Goal: Task Accomplishment & Management: Manage account settings

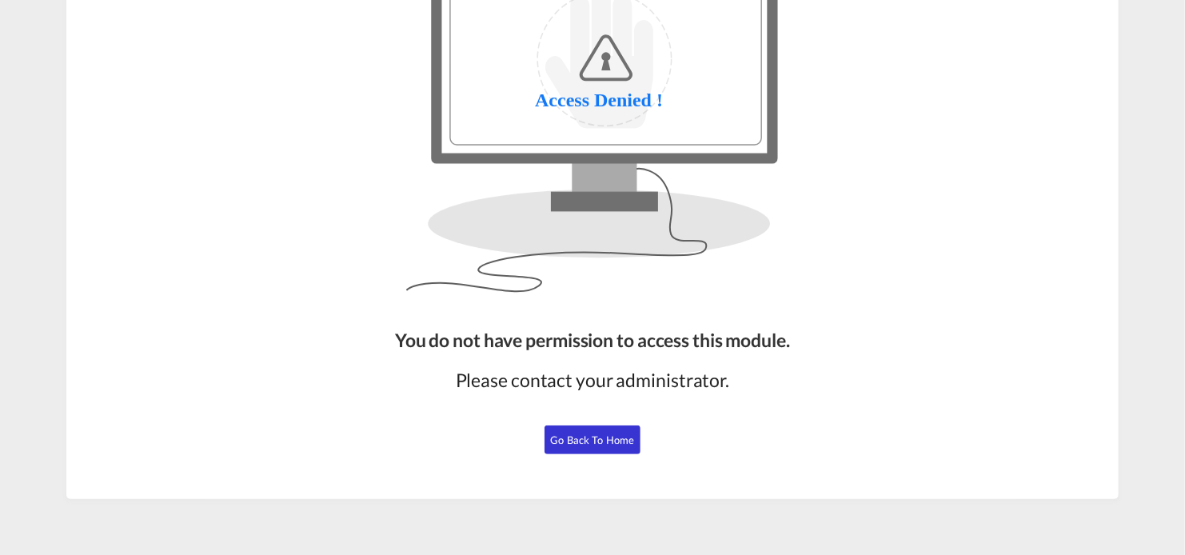
click at [610, 444] on span "Go Back to Home" at bounding box center [593, 439] width 84 height 13
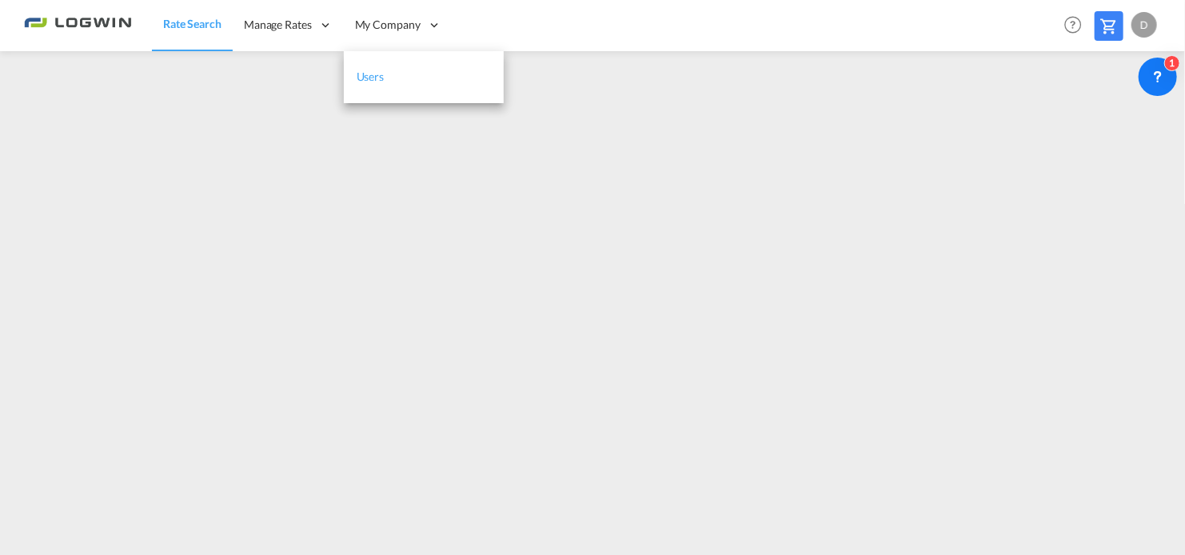
click at [391, 75] on link "Users" at bounding box center [424, 77] width 160 height 52
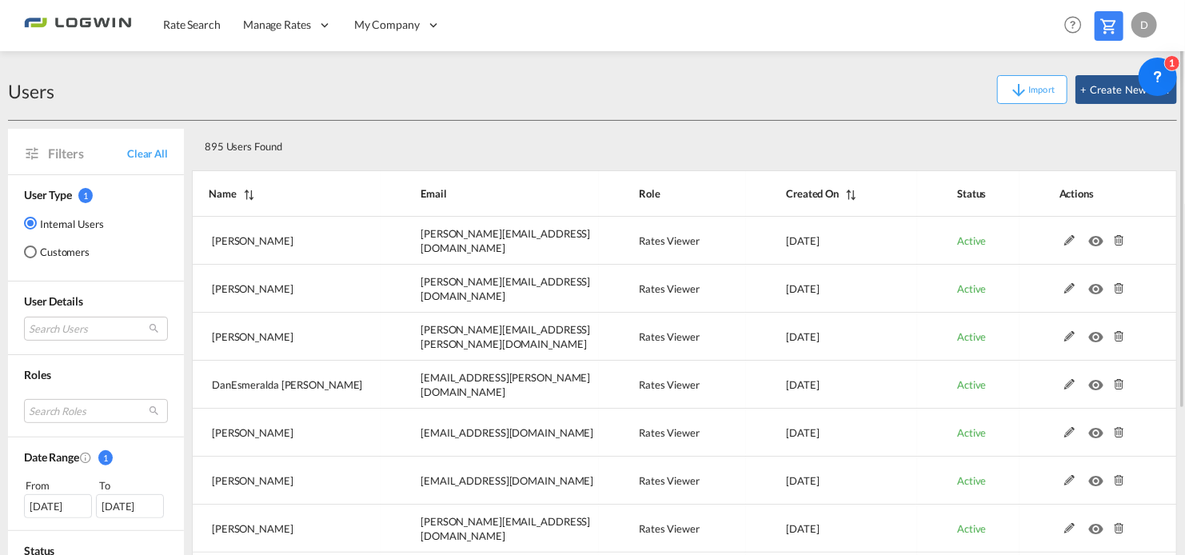
click at [561, 124] on div "895 Users Found" at bounding box center [684, 144] width 985 height 46
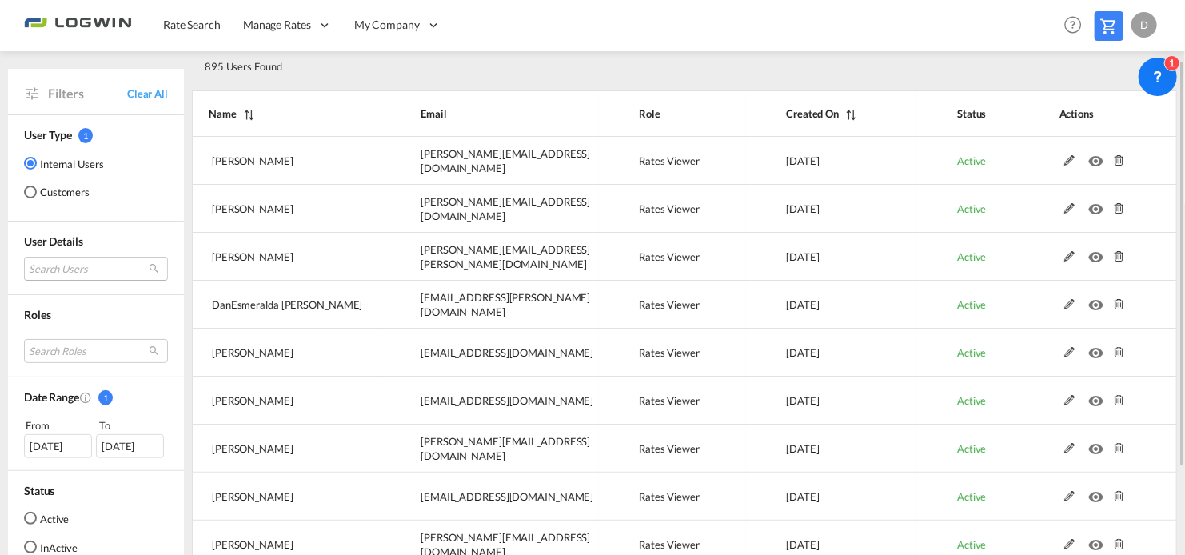
click at [74, 269] on md-select "Search Users natalia Bitrovic natalia.bitrovic@logwin-logistics.com julien Pele…" at bounding box center [96, 269] width 144 height 24
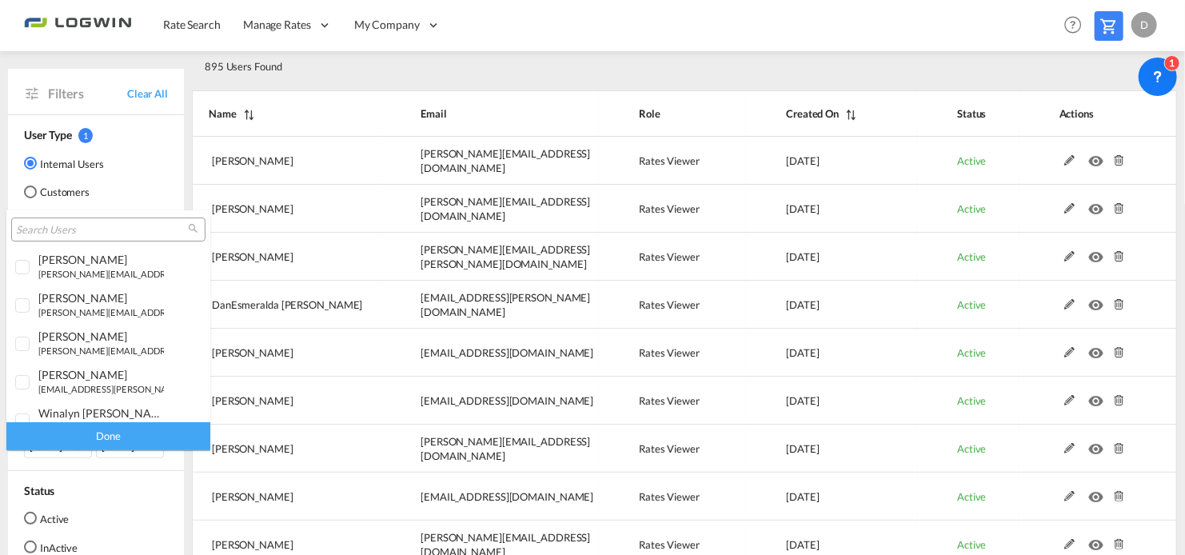
click at [83, 221] on div at bounding box center [108, 229] width 194 height 24
click at [73, 234] on input "search" at bounding box center [102, 230] width 172 height 14
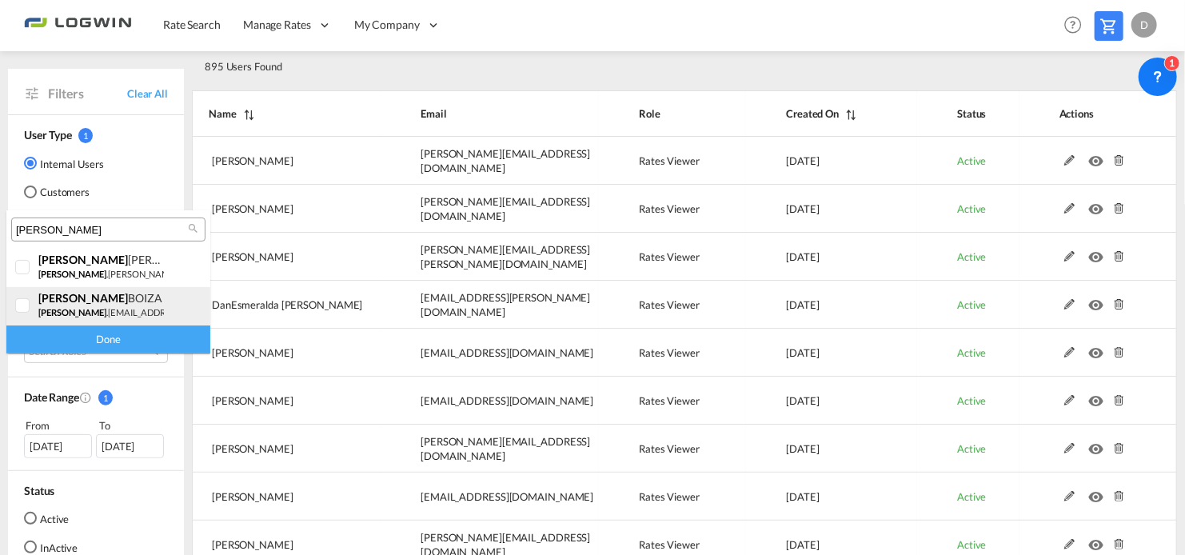
type input "andres"
click at [99, 305] on div "andres BOIZA andres .boiza@logwin-logistics.com" at bounding box center [101, 304] width 126 height 27
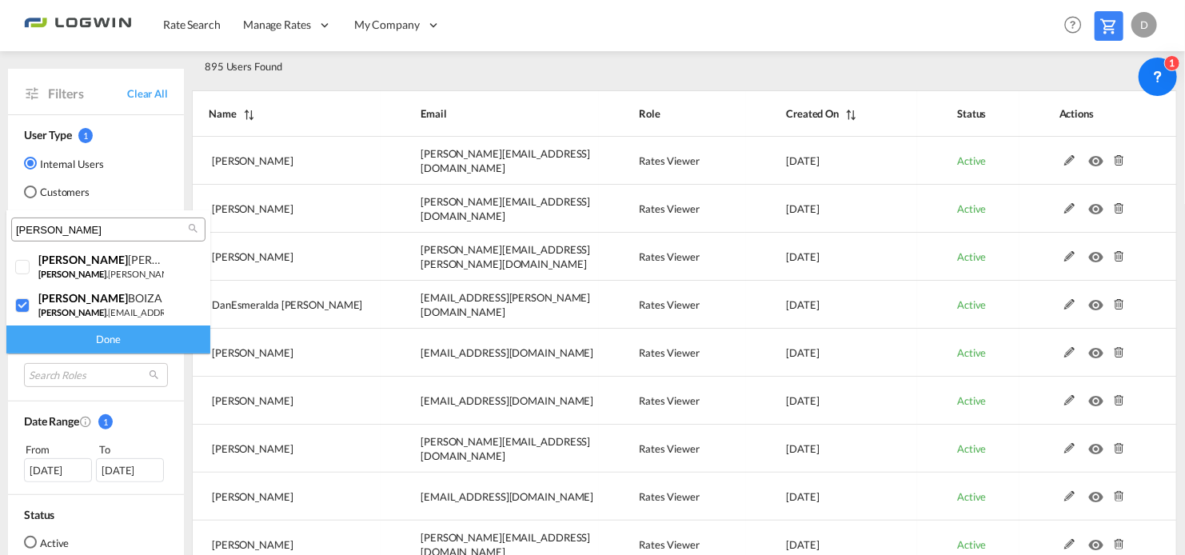
click at [115, 339] on div "Done" at bounding box center [108, 339] width 204 height 28
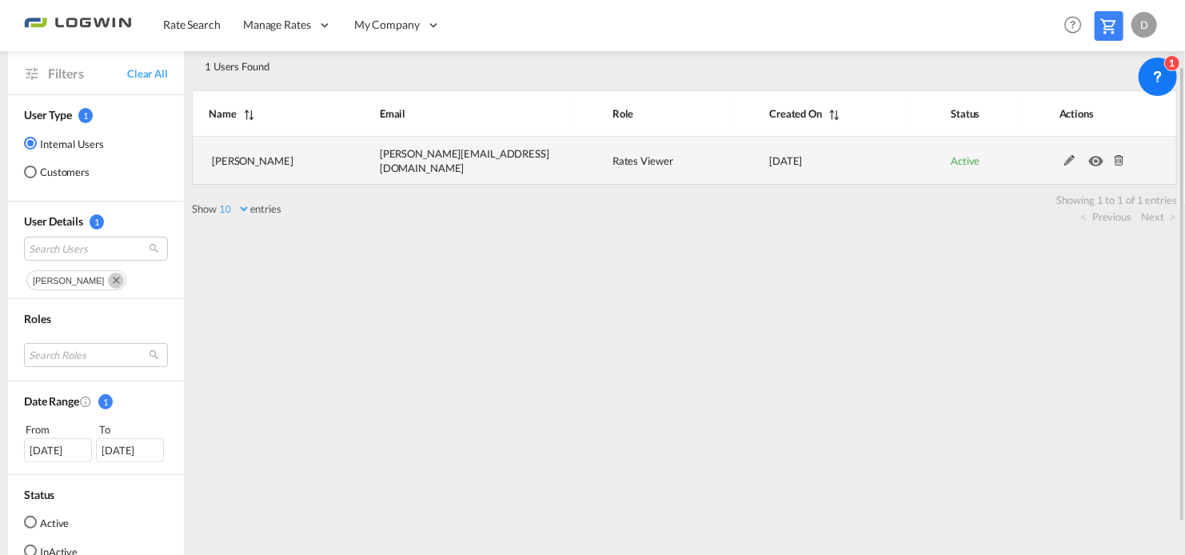
click at [1113, 161] on md-icon at bounding box center [1119, 160] width 21 height 11
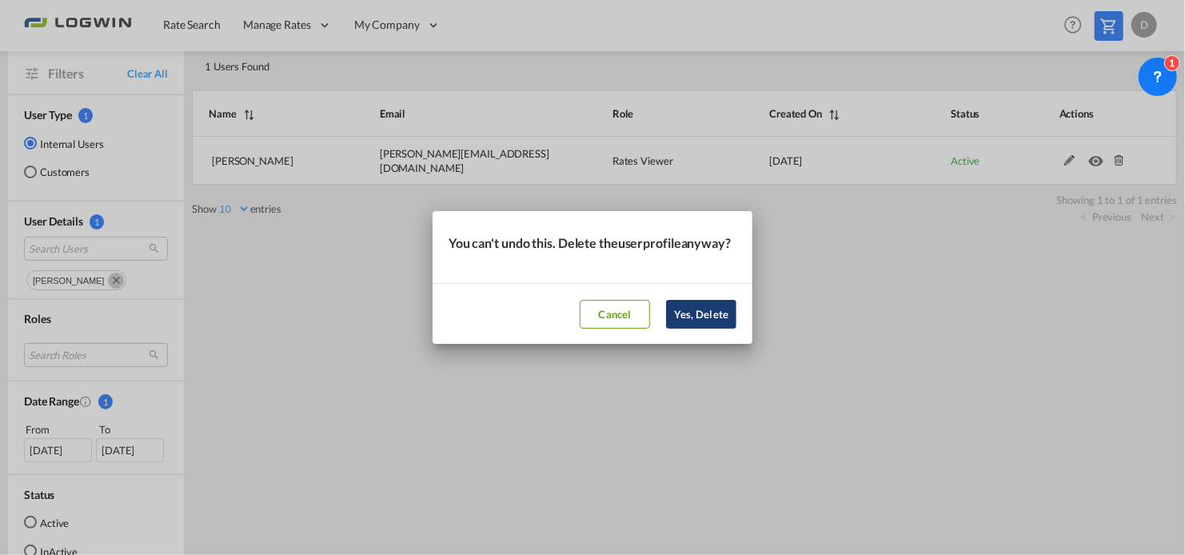
click at [695, 320] on button "Yes, Delete" at bounding box center [701, 314] width 70 height 29
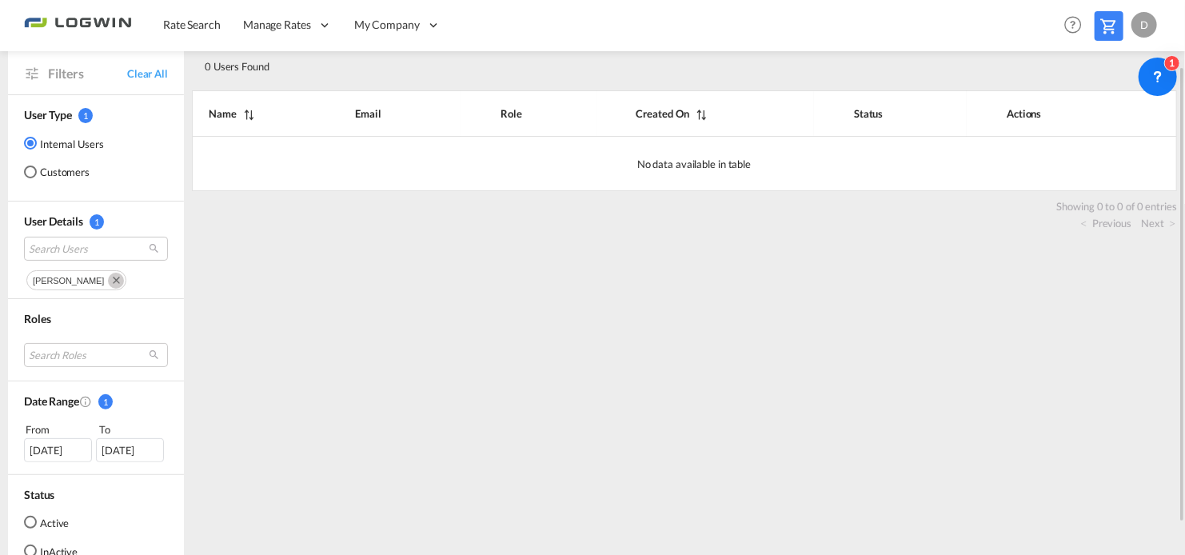
click at [729, 197] on div "Showing 0 to 0 of 0 entries" at bounding box center [688, 202] width 977 height 22
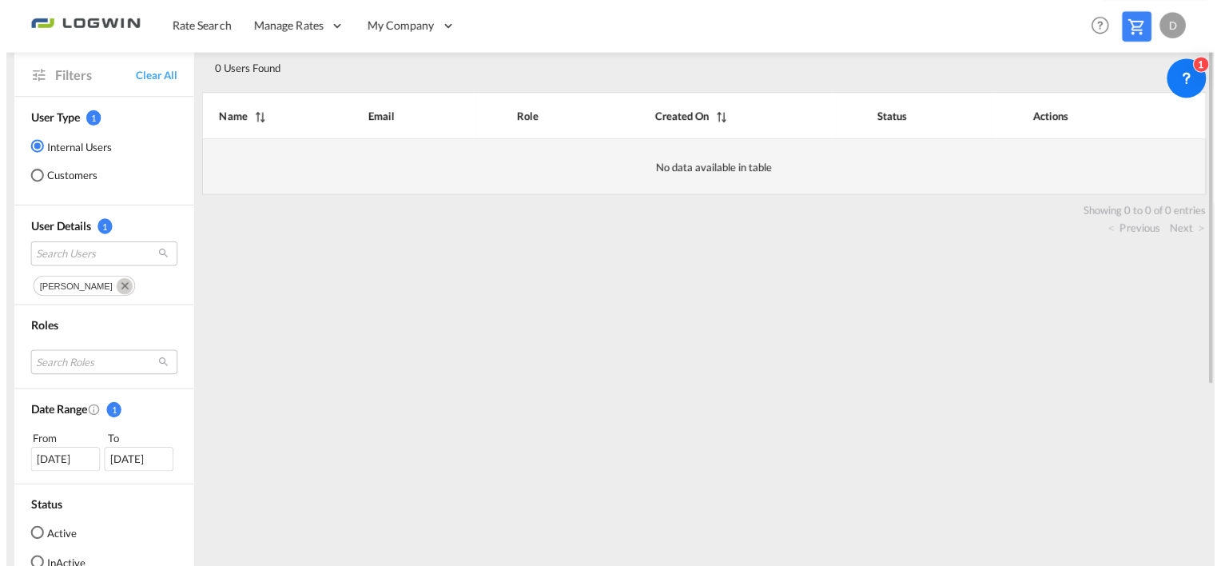
scroll to position [0, 0]
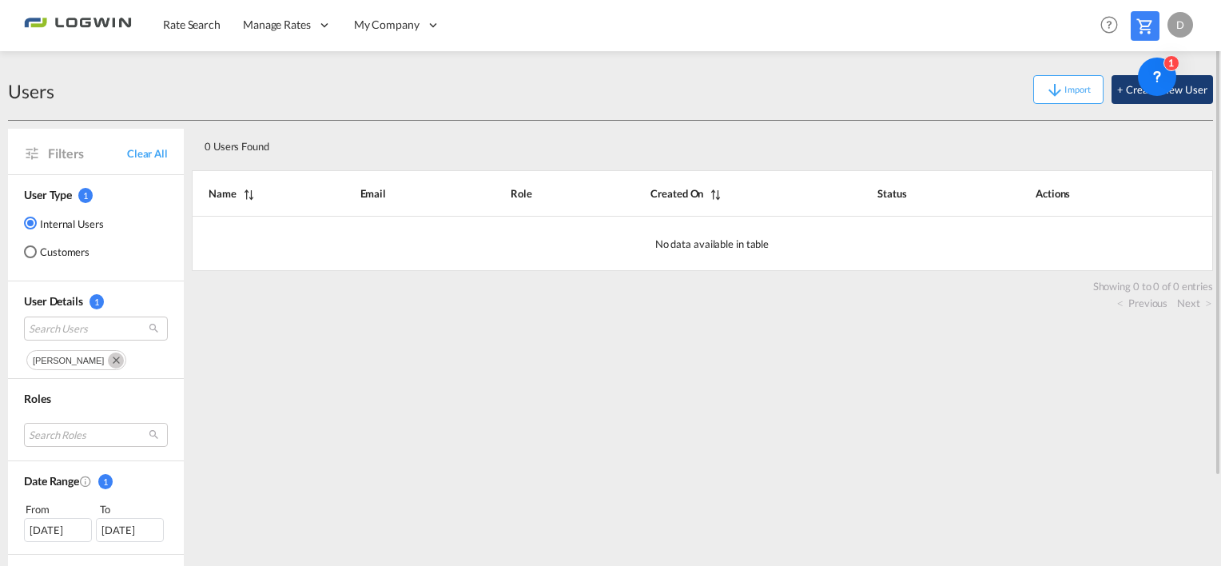
click at [1125, 99] on button "+ Create New User" at bounding box center [1163, 89] width 102 height 29
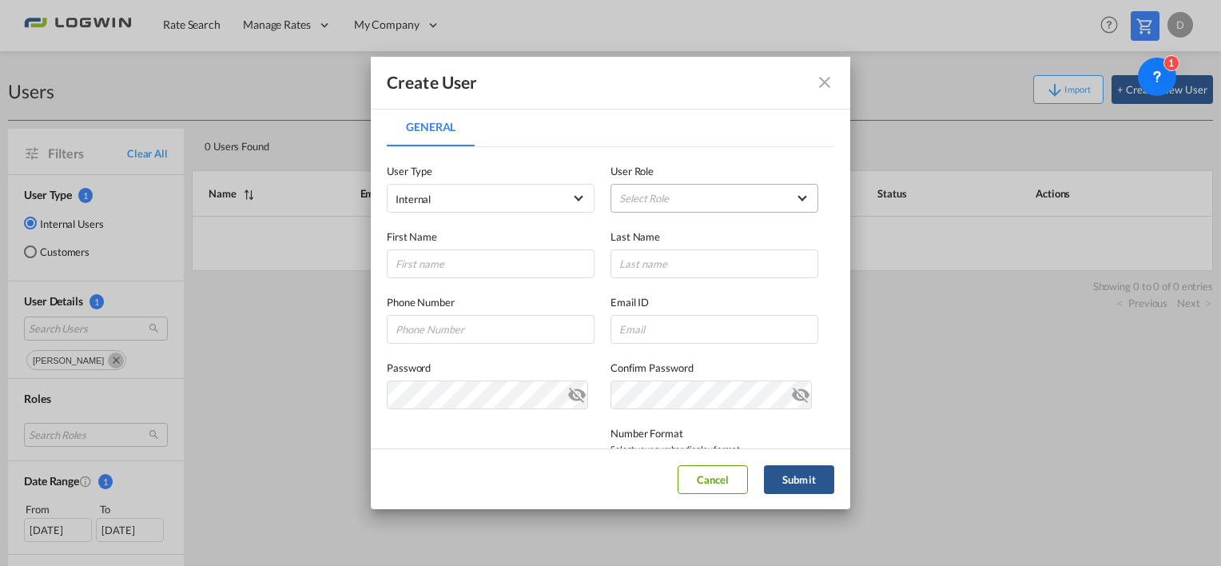
click at [703, 198] on md-select "Select Role ADMIN GLOBAL Essentials Admin GLOBAL Essentials Manager GLOBAL Esse…" at bounding box center [715, 198] width 208 height 29
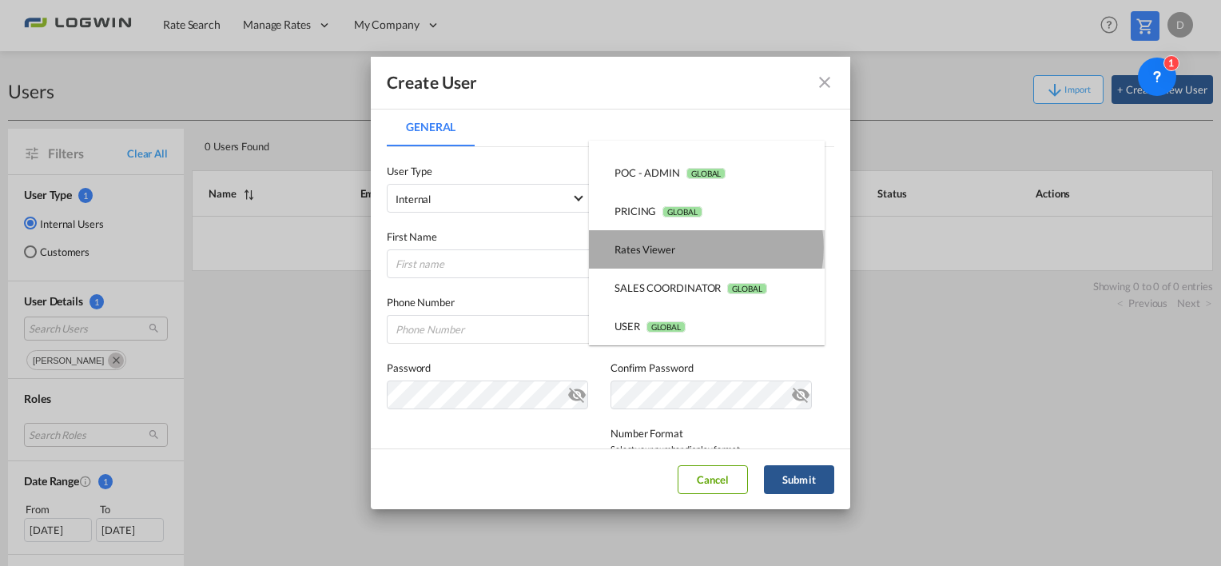
click at [697, 248] on md-option "Rates Viewer USER_DEFINED" at bounding box center [707, 249] width 236 height 38
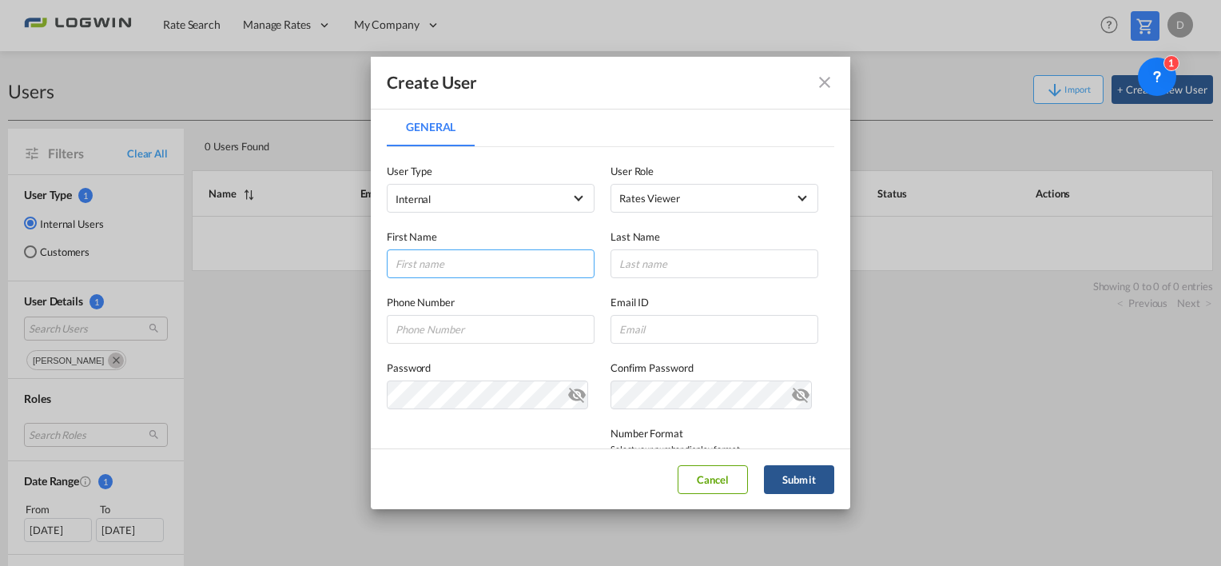
click at [450, 265] on input "General General ..." at bounding box center [491, 263] width 208 height 29
type input "Larisa"
click at [634, 261] on input "General General ..." at bounding box center [715, 263] width 208 height 29
type input "Crucica"
click at [665, 334] on input "General General ..." at bounding box center [715, 329] width 208 height 29
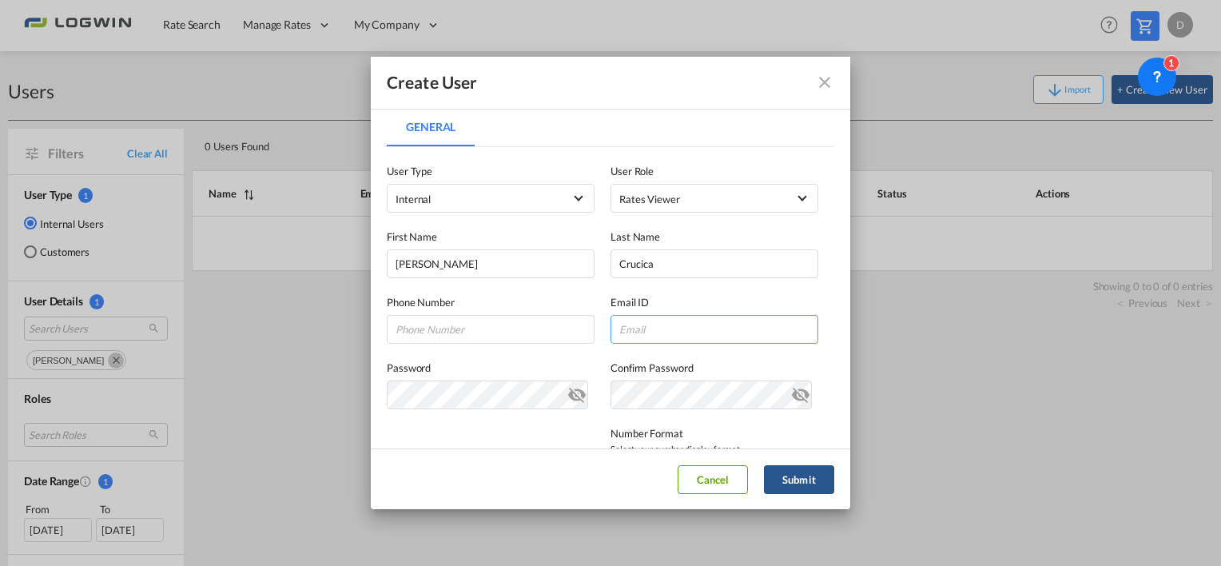
paste input "mirelalarisa.crucica@logwin-logistics.com"
type input "mirelalarisa.crucica@logwin-logistics.com"
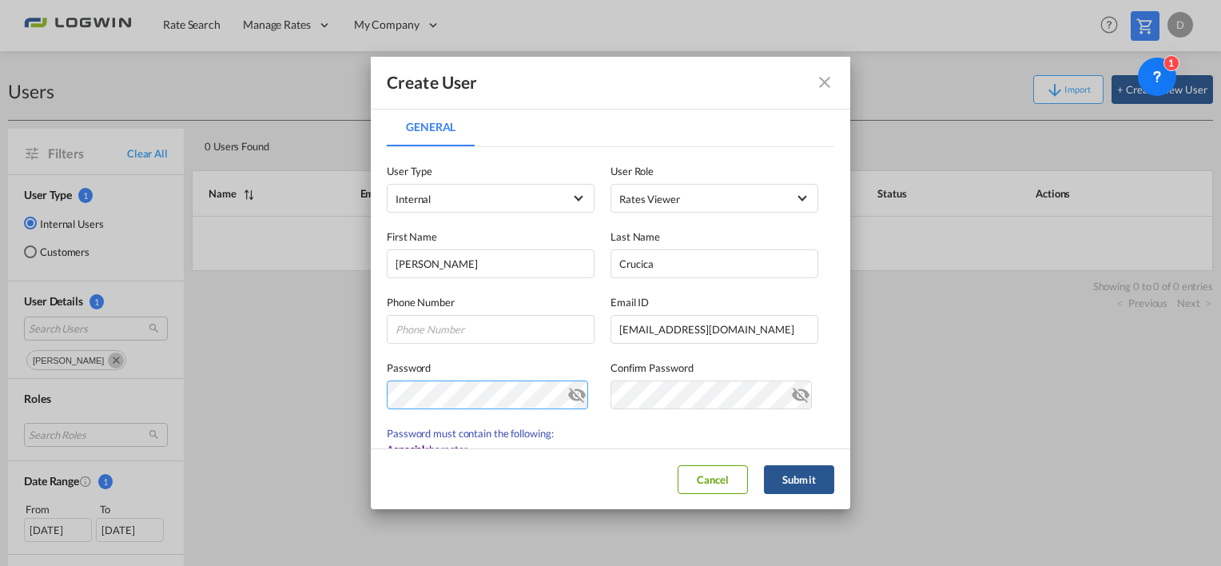
scroll to position [0, 0]
click at [568, 396] on md-icon "icon-eye-off" at bounding box center [577, 391] width 19 height 19
click at [336, 393] on div "Create User General General User Type Internal Internal Customer User Role Rate…" at bounding box center [610, 283] width 1221 height 566
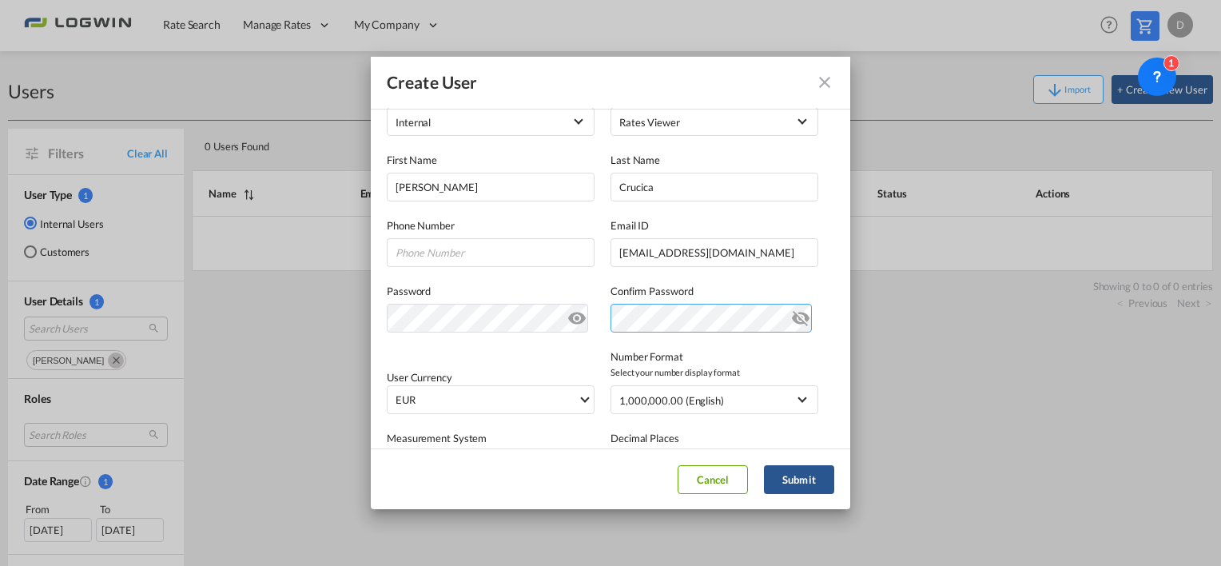
scroll to position [160, 0]
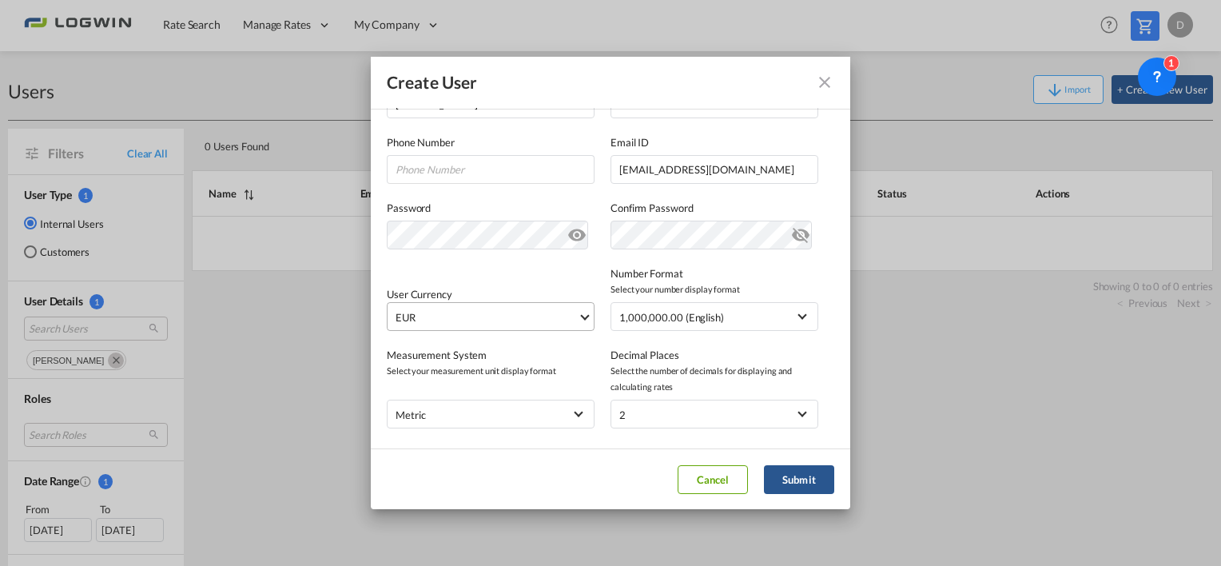
click at [449, 329] on md-select "EUR د.إ AED United Arab Emirates Dirham Af AFN Afghan afghani Lek ALL Albania L…" at bounding box center [491, 316] width 208 height 29
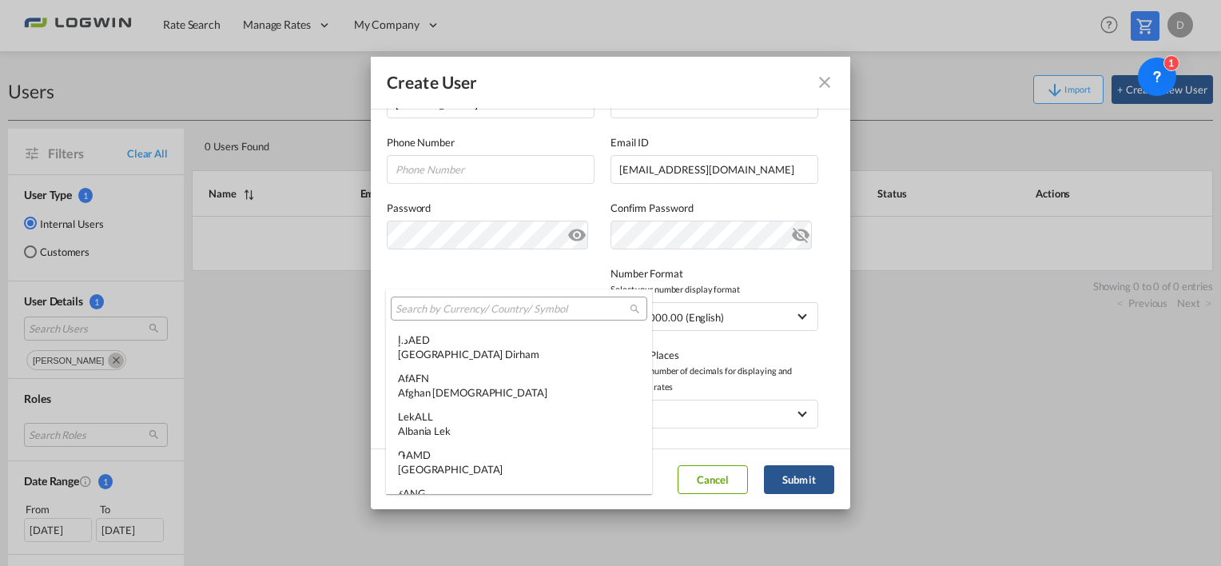
scroll to position [1605, 0]
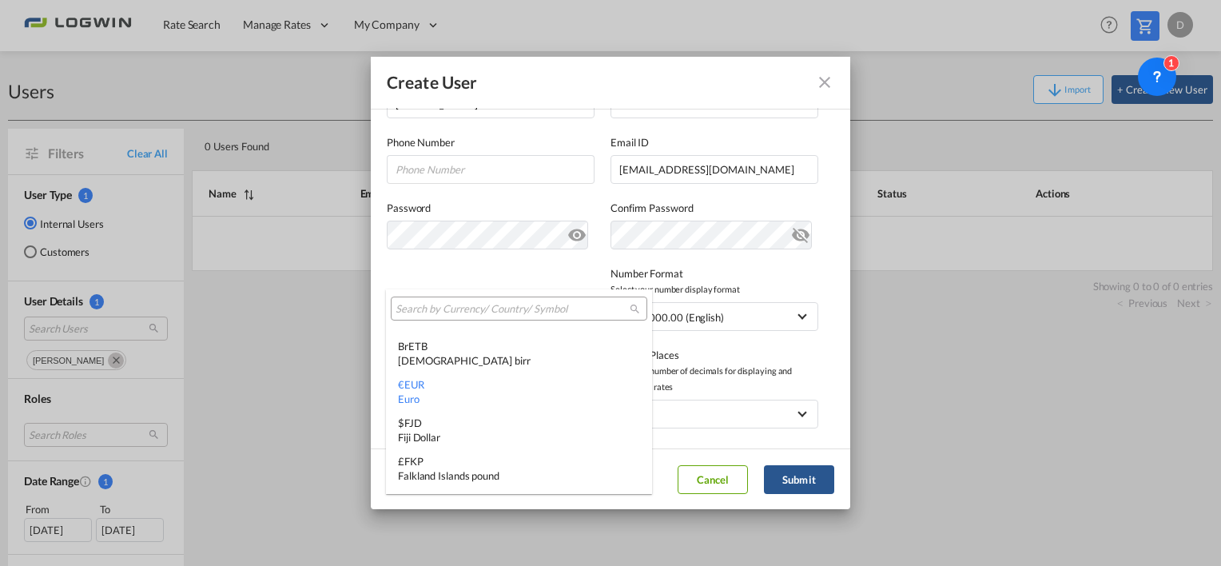
click at [462, 313] on input "search" at bounding box center [513, 309] width 234 height 14
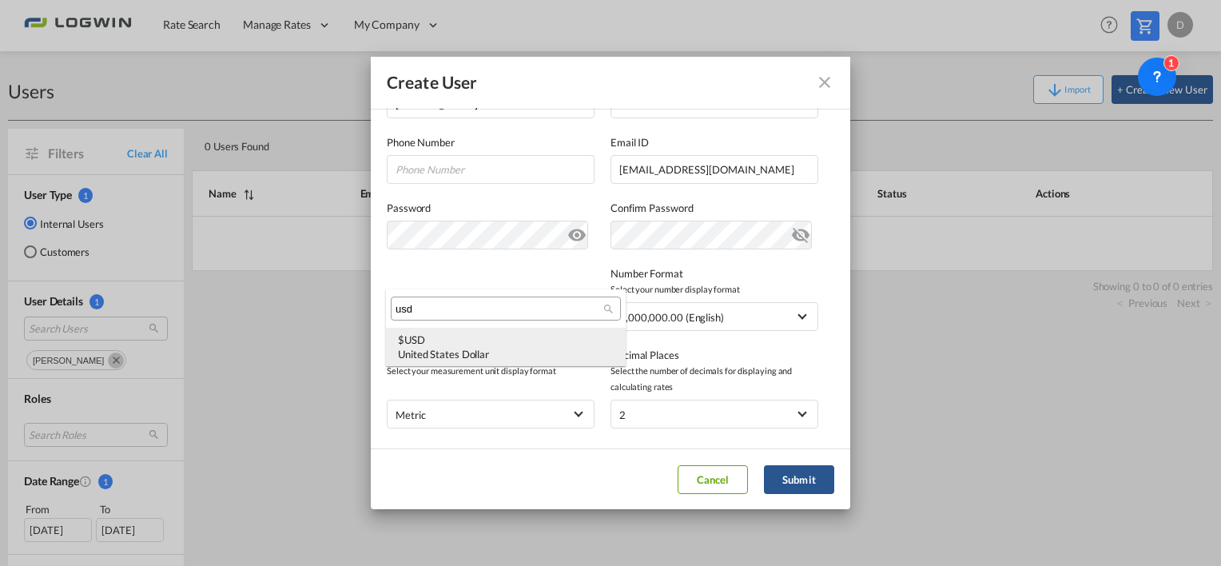
type input "usd"
click at [467, 343] on div "$ USD United States Dollar" at bounding box center [506, 347] width 216 height 29
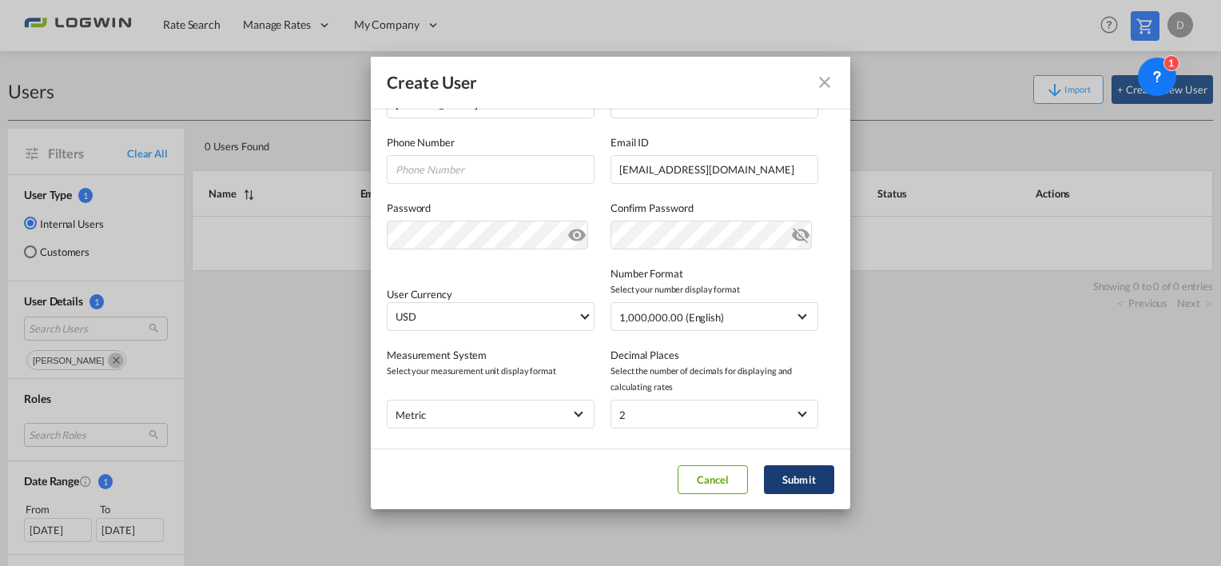
click at [802, 480] on button "Submit" at bounding box center [799, 479] width 70 height 29
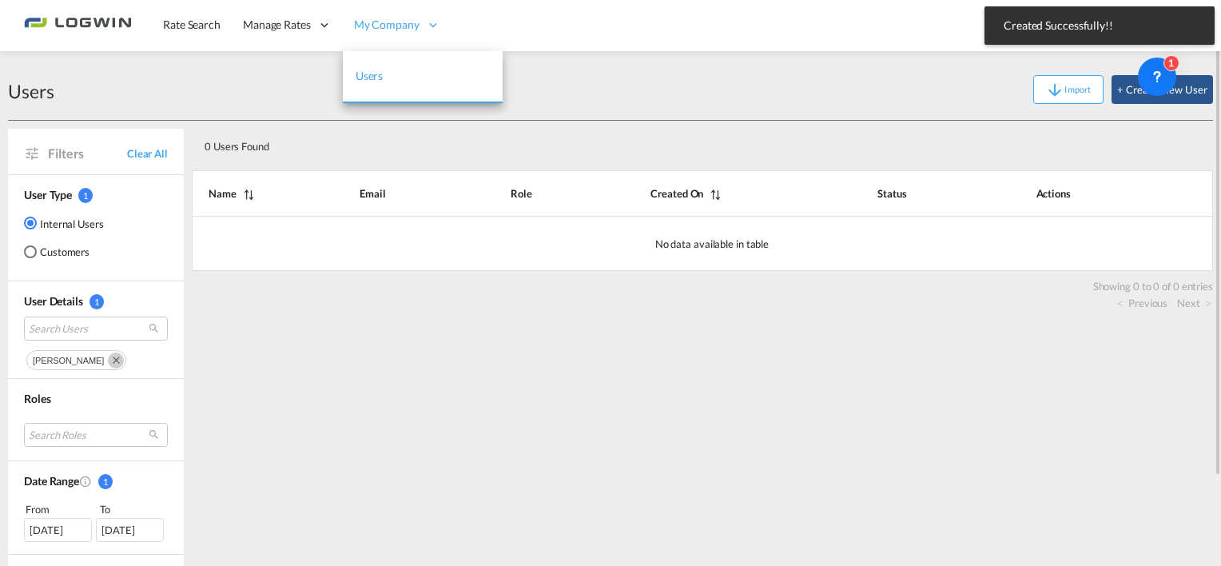
drag, startPoint x: 429, startPoint y: 420, endPoint x: 373, endPoint y: 24, distance: 400.5
click at [428, 414] on div "0 Users Found Search: Name Email Role Created On Status Actions No data availab…" at bounding box center [703, 391] width 1022 height 540
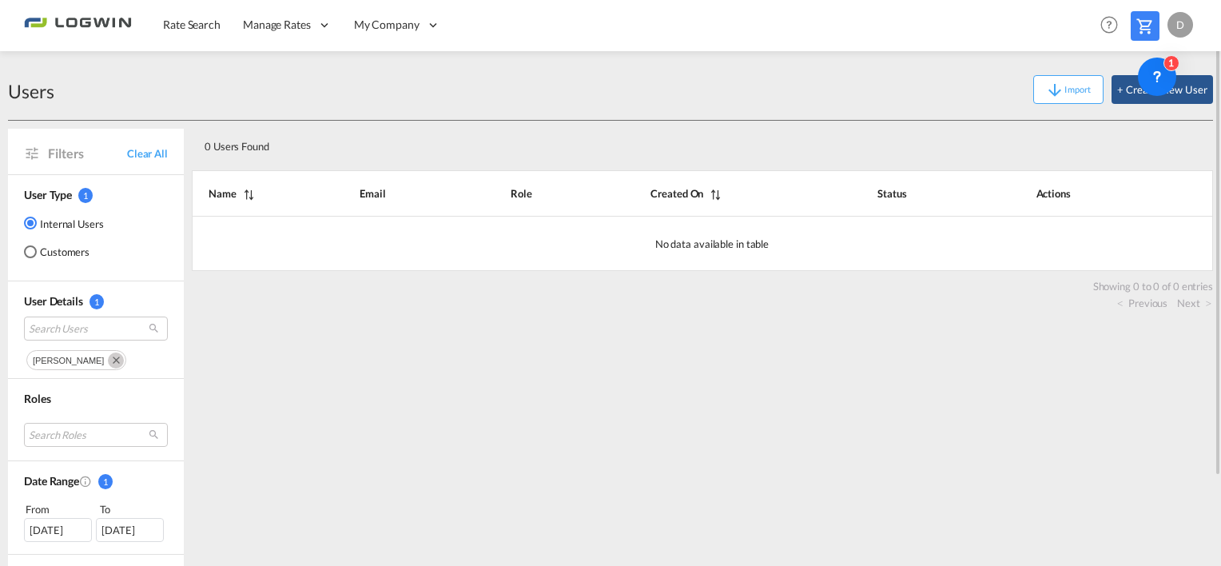
click at [981, 444] on div "0 Users Found Search: Name Email Role Created On Status Actions No data availab…" at bounding box center [703, 391] width 1022 height 540
click at [1120, 99] on button "+ Create New User" at bounding box center [1163, 89] width 102 height 29
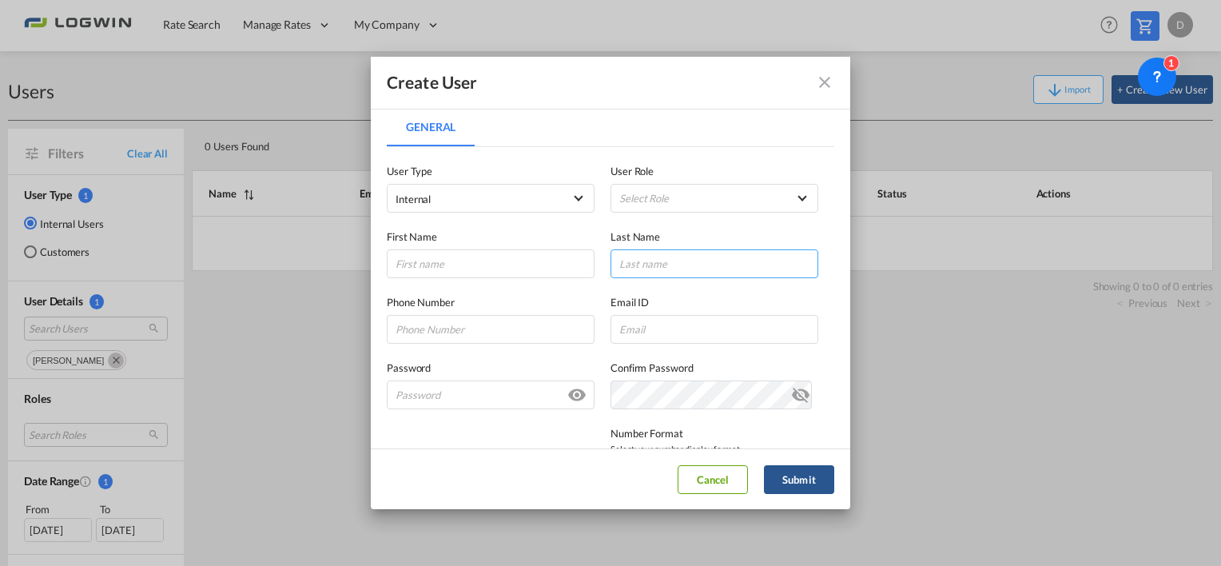
type input "[PERSON_NAME][EMAIL_ADDRESS][DOMAIN_NAME]"
click at [731, 193] on md-select "Select Role ADMIN GLOBAL Essentials Admin GLOBAL Essentials Manager GLOBAL Esse…" at bounding box center [715, 198] width 208 height 29
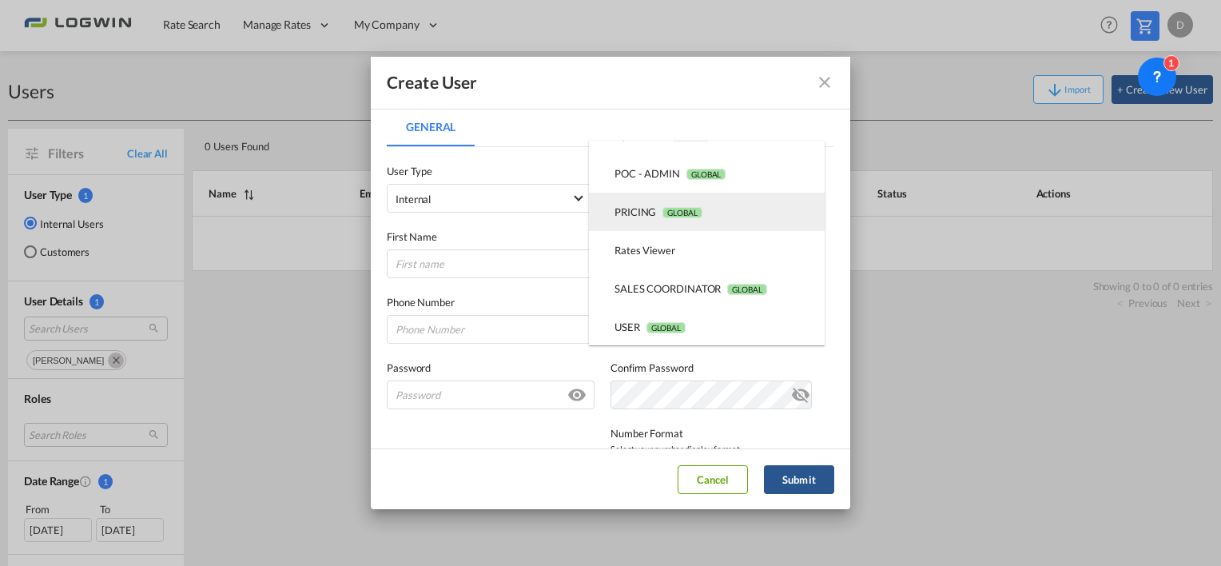
scroll to position [371, 0]
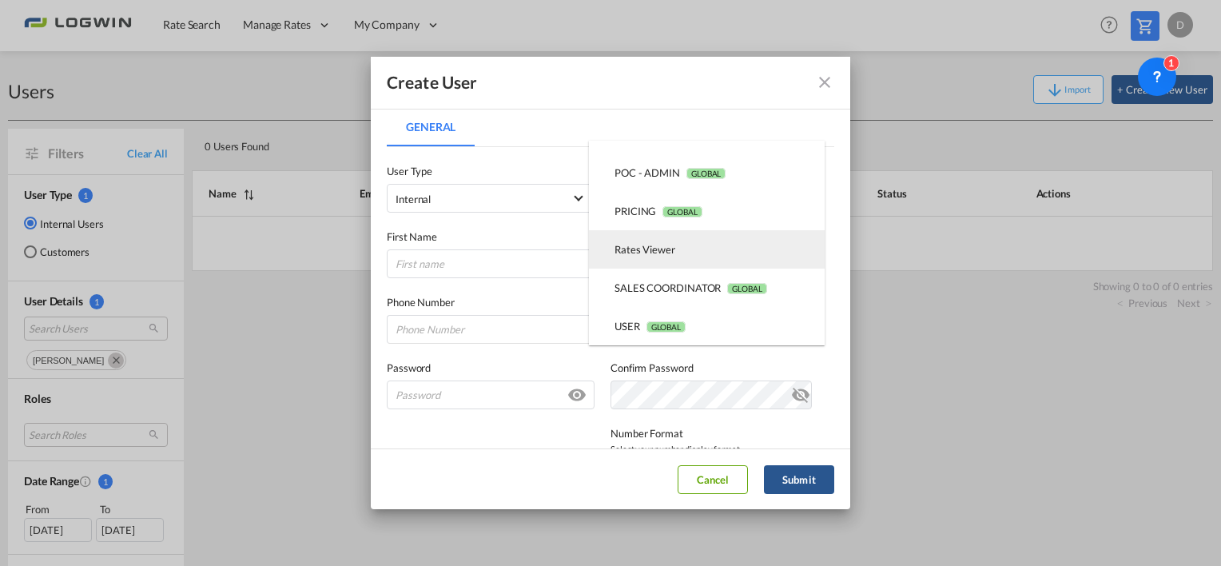
click at [672, 253] on div "Rates Viewer USER_DEFINED" at bounding box center [645, 249] width 61 height 14
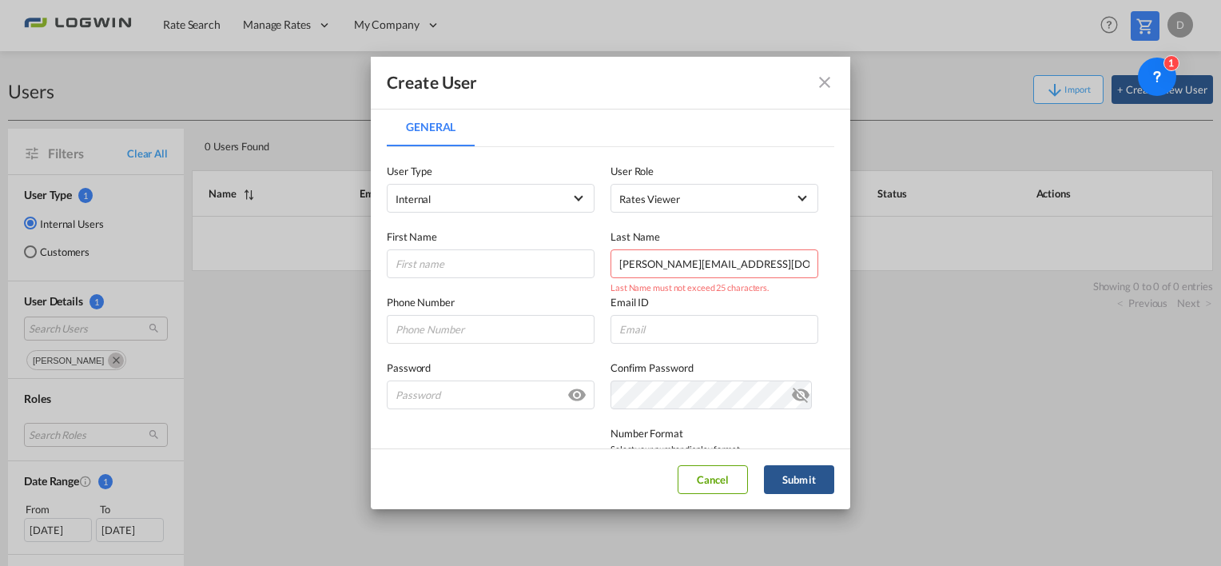
drag, startPoint x: 787, startPoint y: 266, endPoint x: 424, endPoint y: 243, distance: 362.9
click at [424, 243] on div "First Name Last Name diana.naths@logwin-logistics.com Last Name must not exceed…" at bounding box center [611, 246] width 448 height 66
drag, startPoint x: 753, startPoint y: 252, endPoint x: 775, endPoint y: 252, distance: 22.4
click at [753, 252] on input "[PERSON_NAME][EMAIL_ADDRESS][DOMAIN_NAME]" at bounding box center [715, 263] width 208 height 29
drag, startPoint x: 771, startPoint y: 259, endPoint x: 467, endPoint y: 252, distance: 303.8
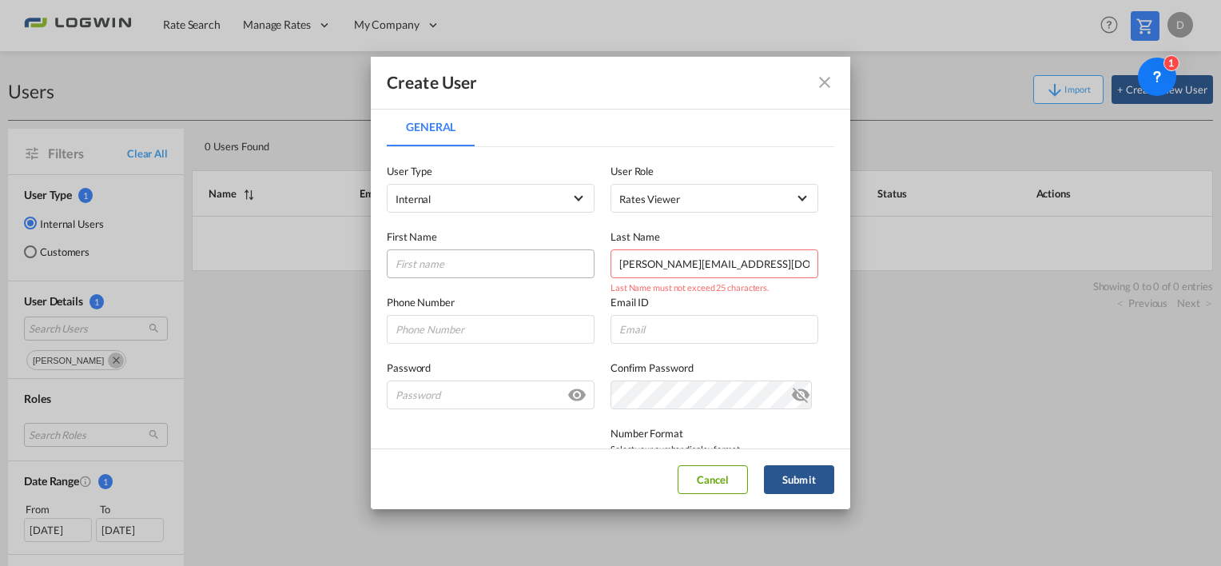
click at [467, 252] on div "First Name Last Name diana.naths@logwin-logistics.com Last Name must not exceed…" at bounding box center [611, 246] width 448 height 66
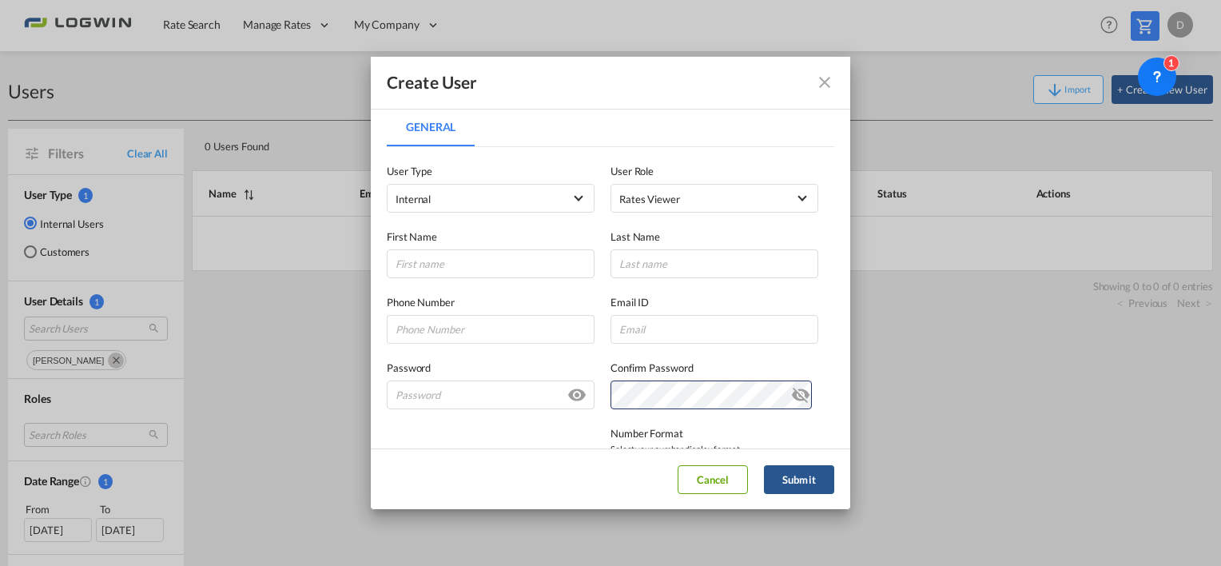
click at [577, 302] on label "Phone Number" at bounding box center [491, 302] width 208 height 16
click at [675, 318] on input "General General ..." at bounding box center [715, 329] width 208 height 29
paste input "patricia.marcos@logwin-logistics.com"
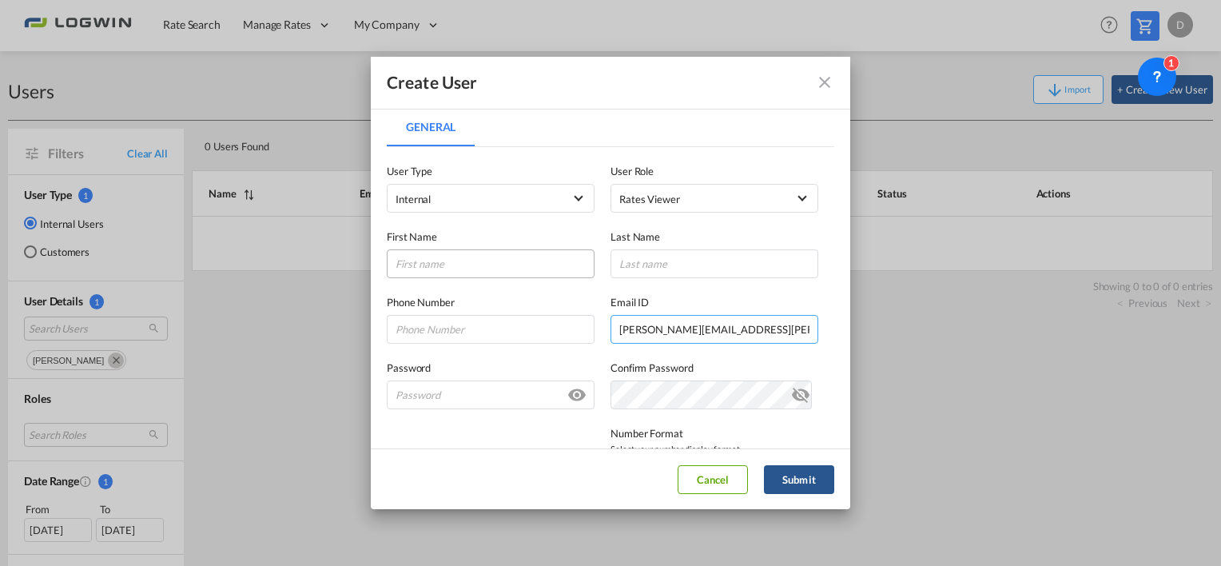
type input "patricia.marcos@logwin-logistics.com"
click at [451, 261] on input "General General ..." at bounding box center [491, 263] width 208 height 29
type input "Patricia"
type input "Marcos"
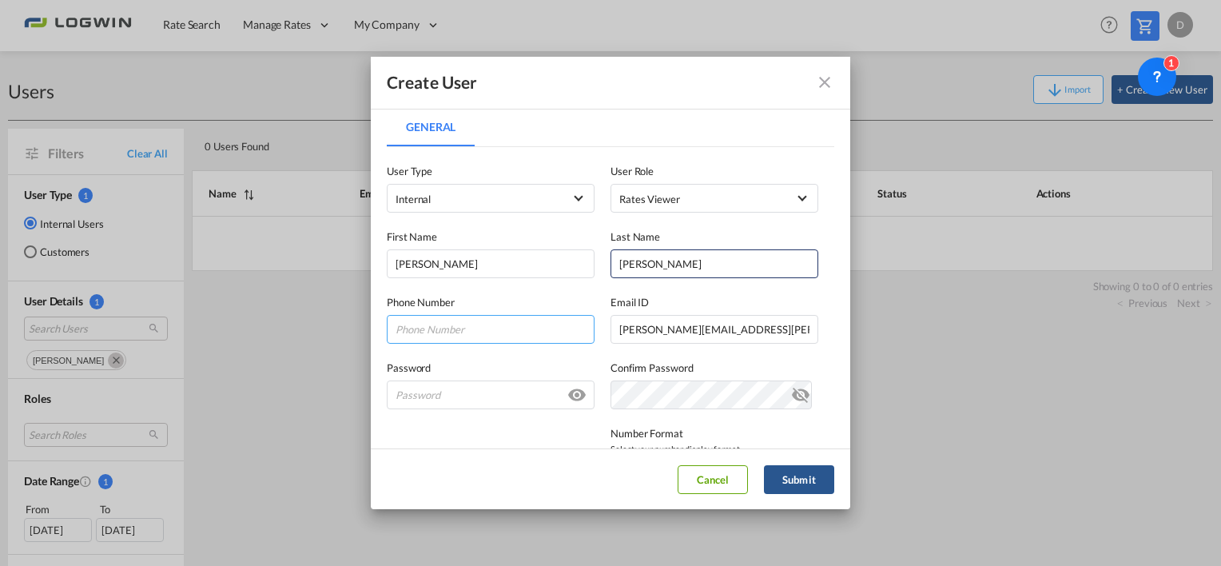
click at [441, 325] on input "General General ..." at bounding box center [491, 329] width 208 height 29
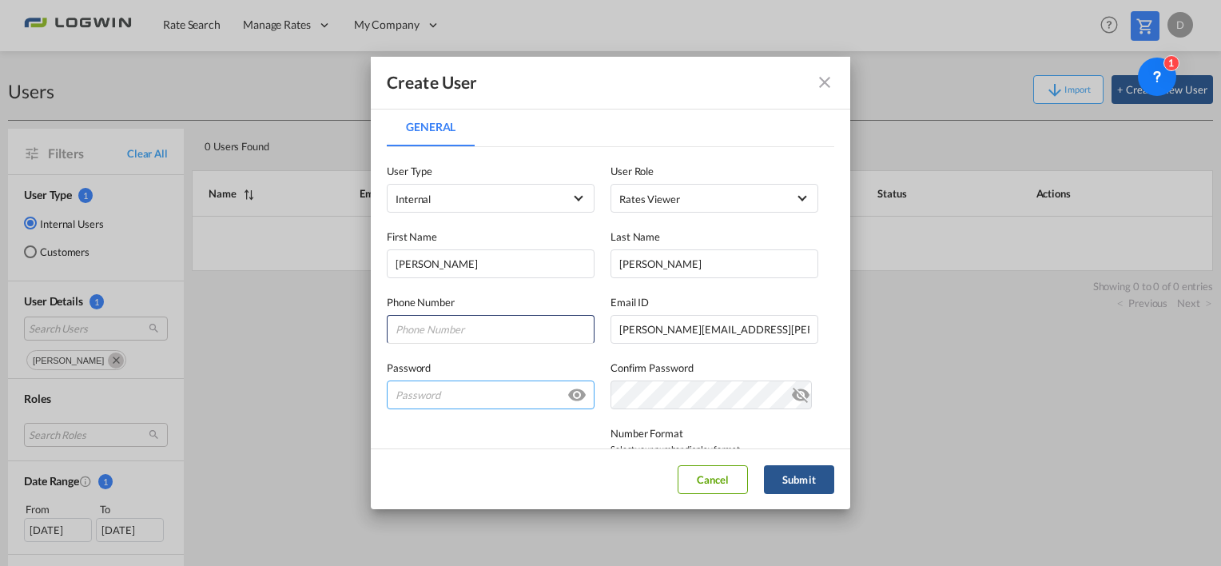
click at [392, 398] on input "General General ..." at bounding box center [491, 395] width 208 height 29
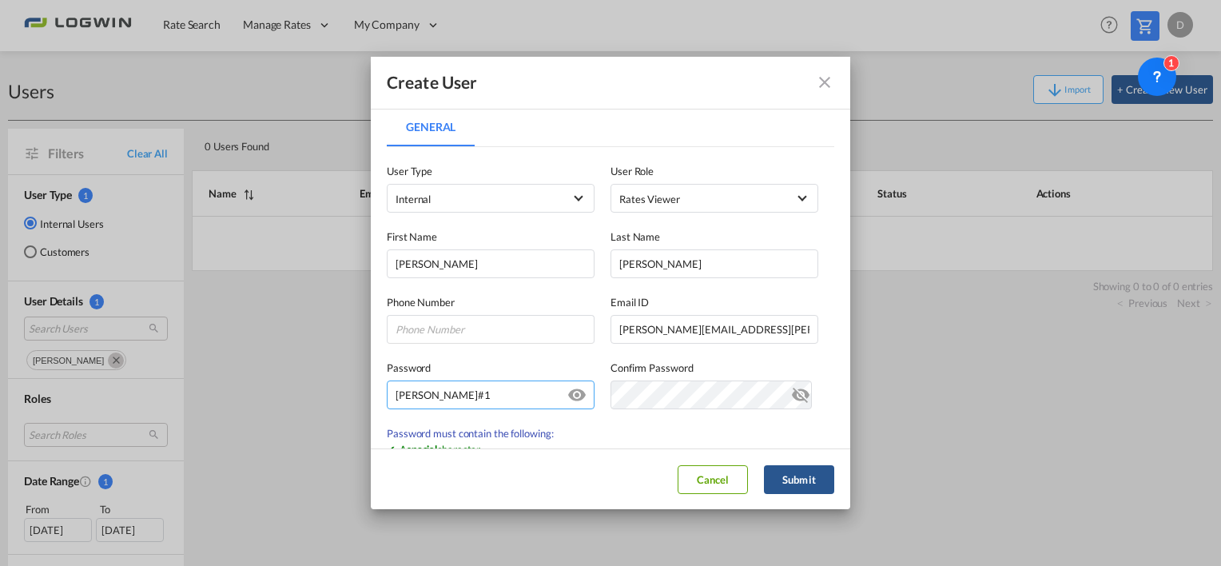
drag, startPoint x: 493, startPoint y: 398, endPoint x: 290, endPoint y: 379, distance: 203.9
click at [288, 378] on div "Create User General General User Type Internal Internal Customer User Role Rate…" at bounding box center [610, 283] width 1221 height 566
type input "Patricia#1"
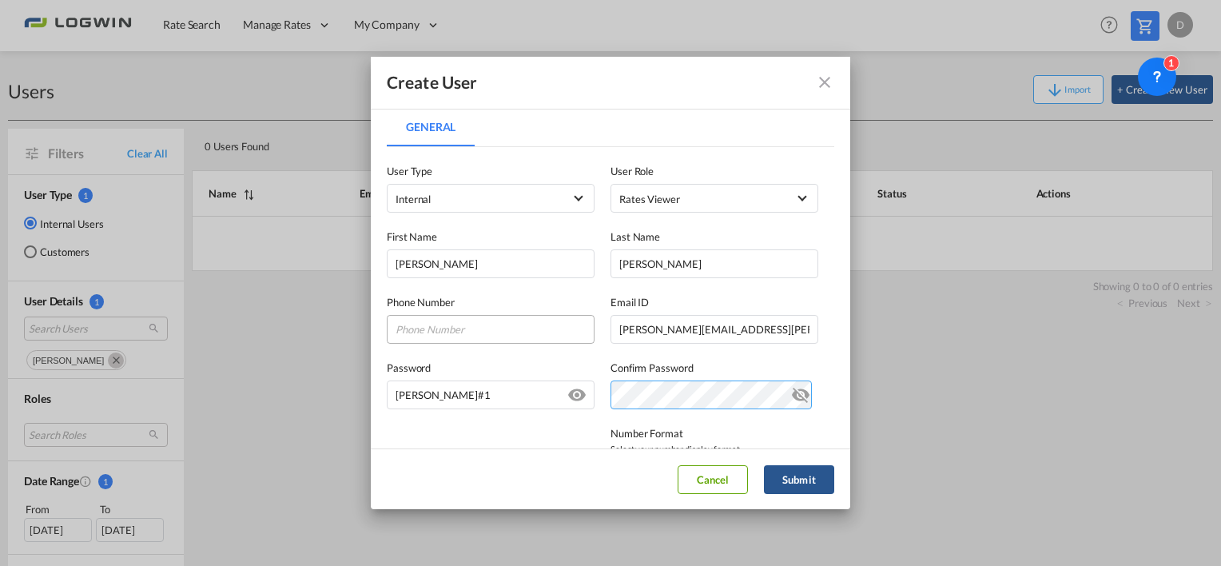
scroll to position [160, 0]
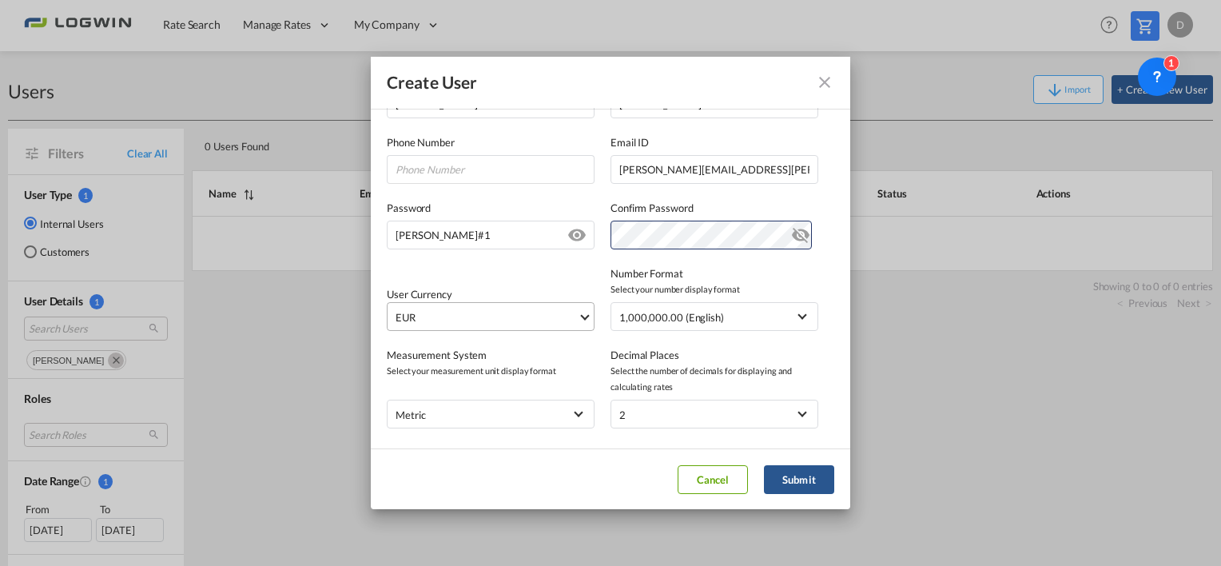
click at [464, 328] on md-select-value "EUR" at bounding box center [494, 316] width 200 height 27
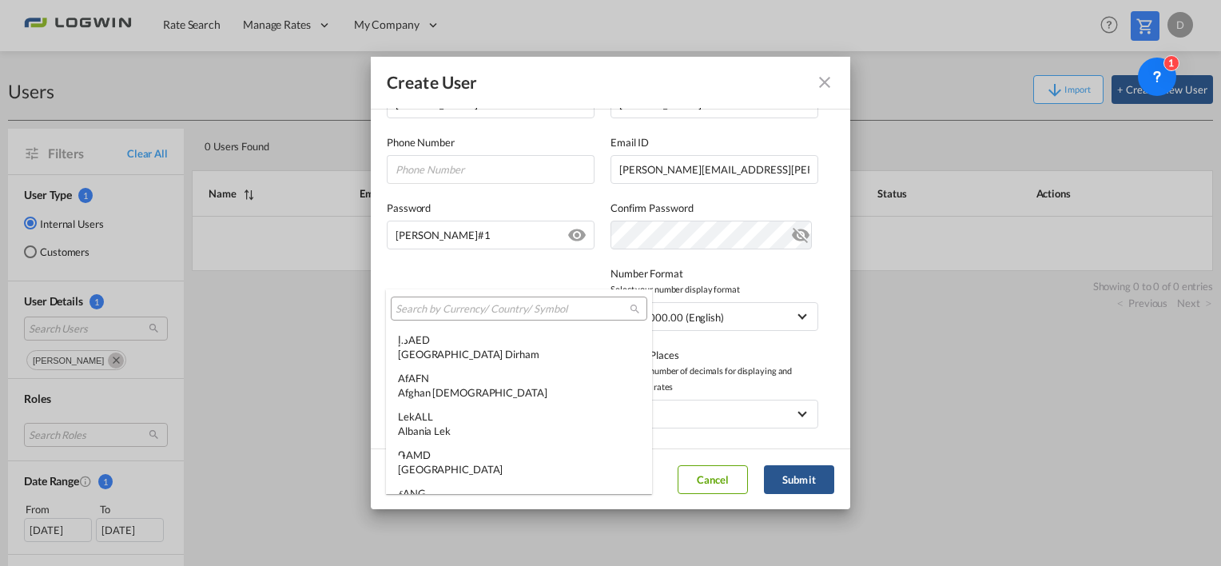
scroll to position [1605, 0]
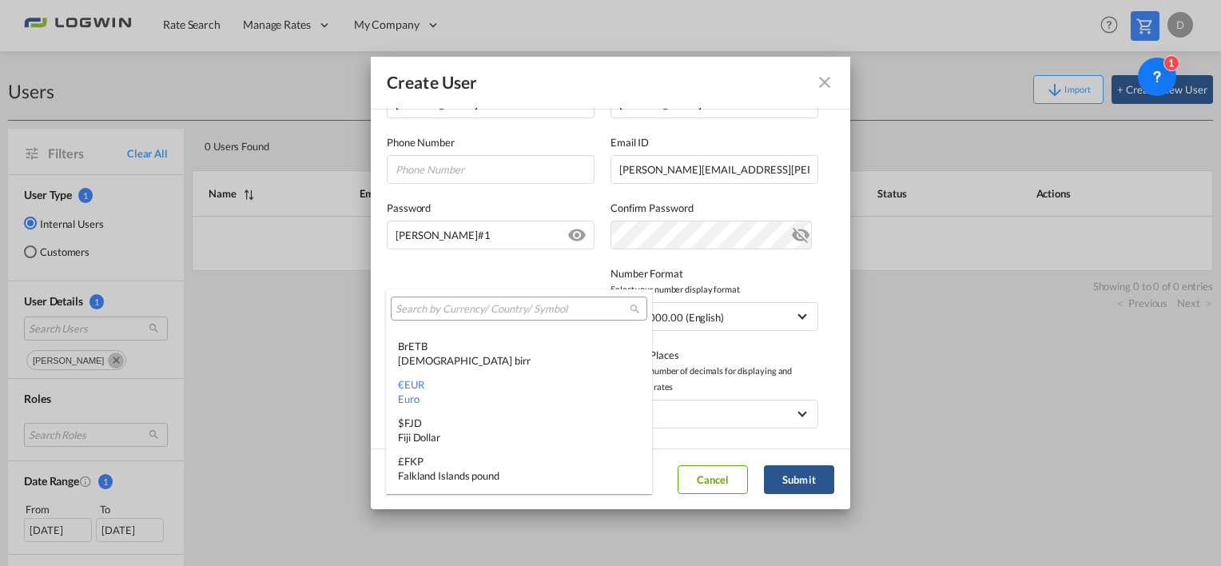
click at [474, 308] on input "search" at bounding box center [513, 309] width 234 height 14
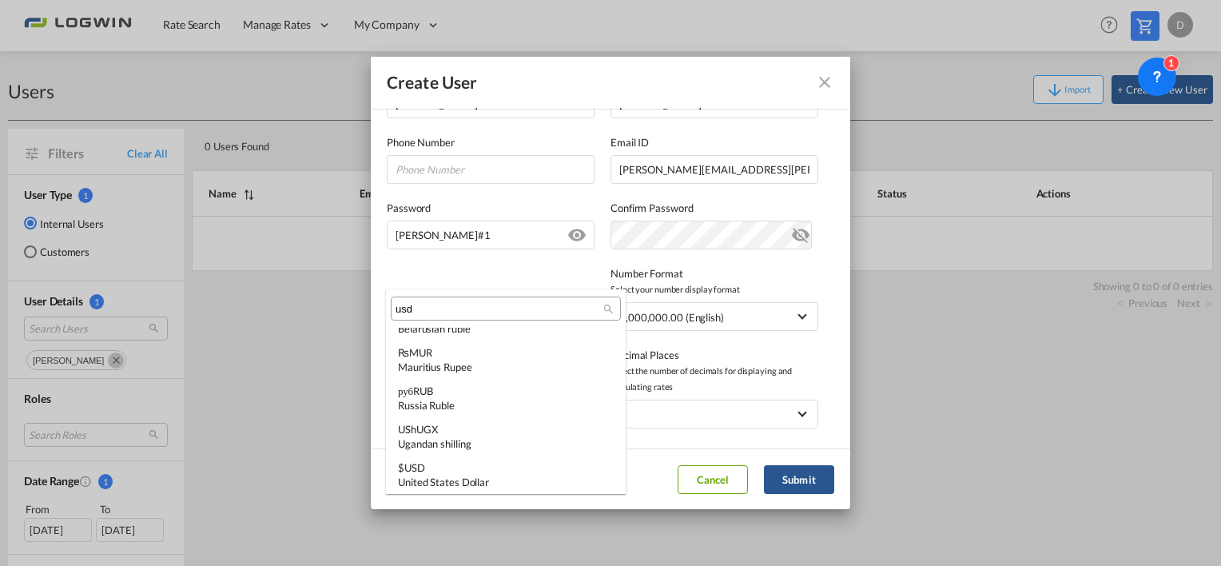
scroll to position [0, 0]
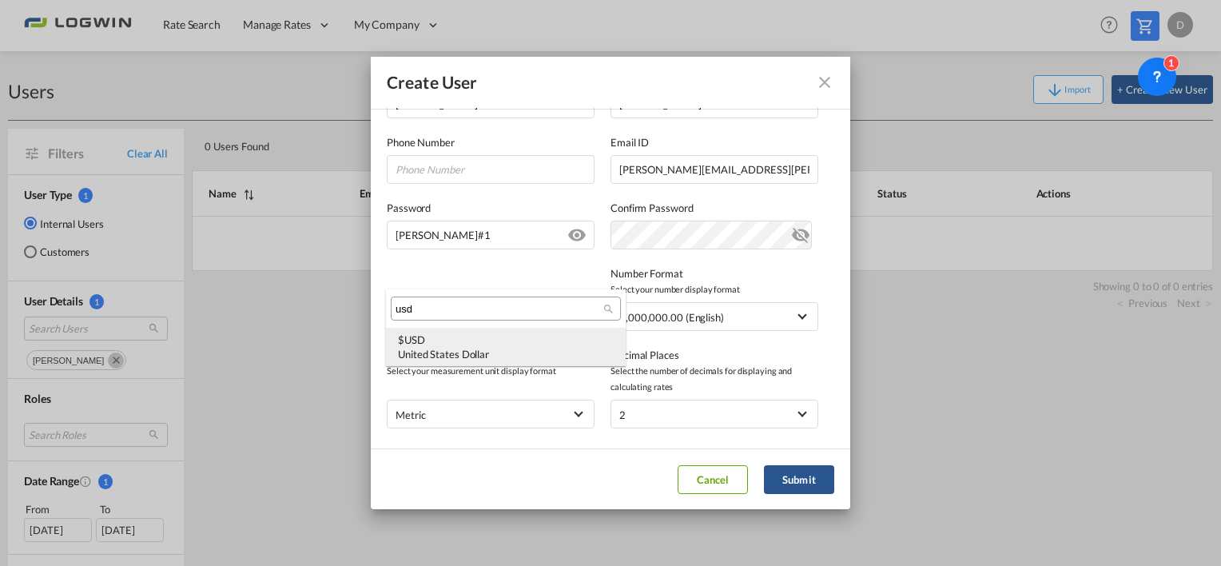
type input "usd"
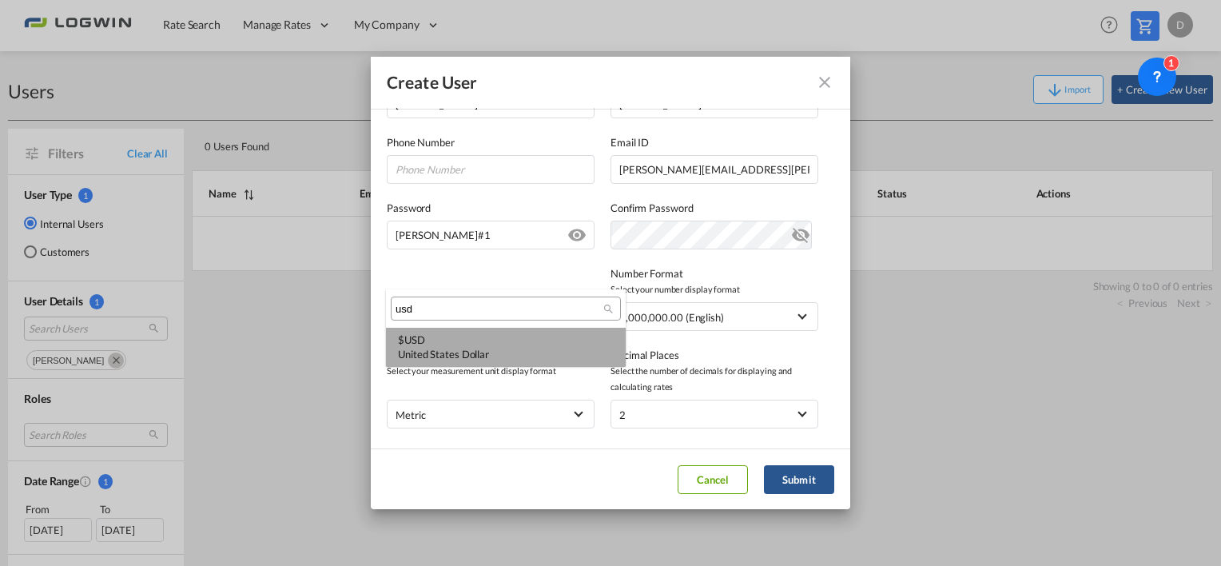
click at [463, 345] on div "$ USD United States Dollar" at bounding box center [506, 347] width 216 height 29
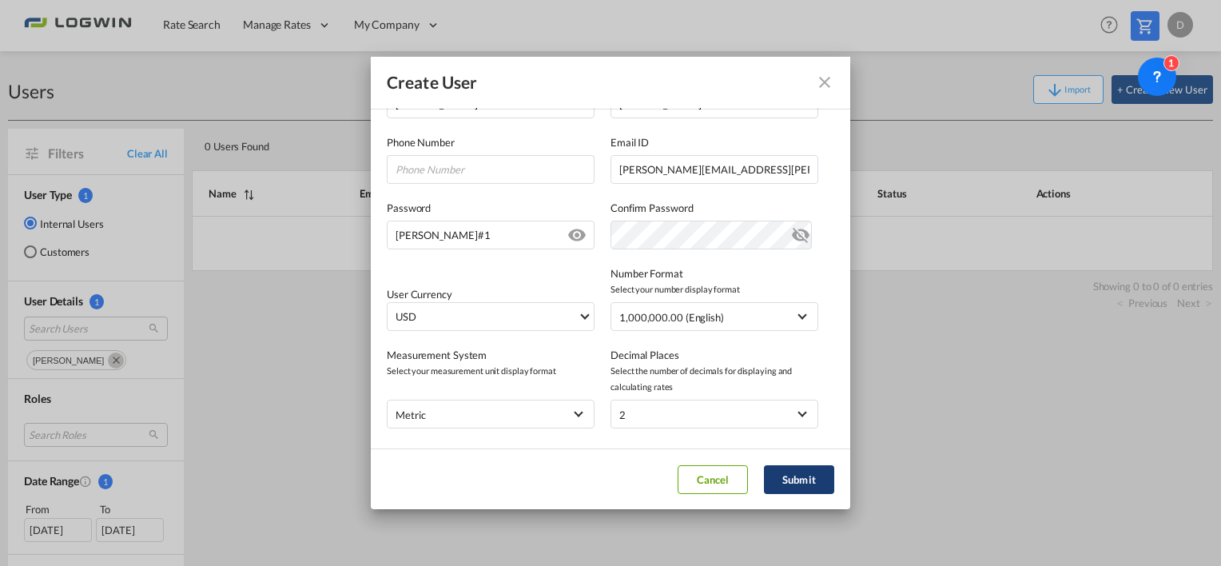
click at [805, 479] on button "Submit" at bounding box center [799, 479] width 70 height 29
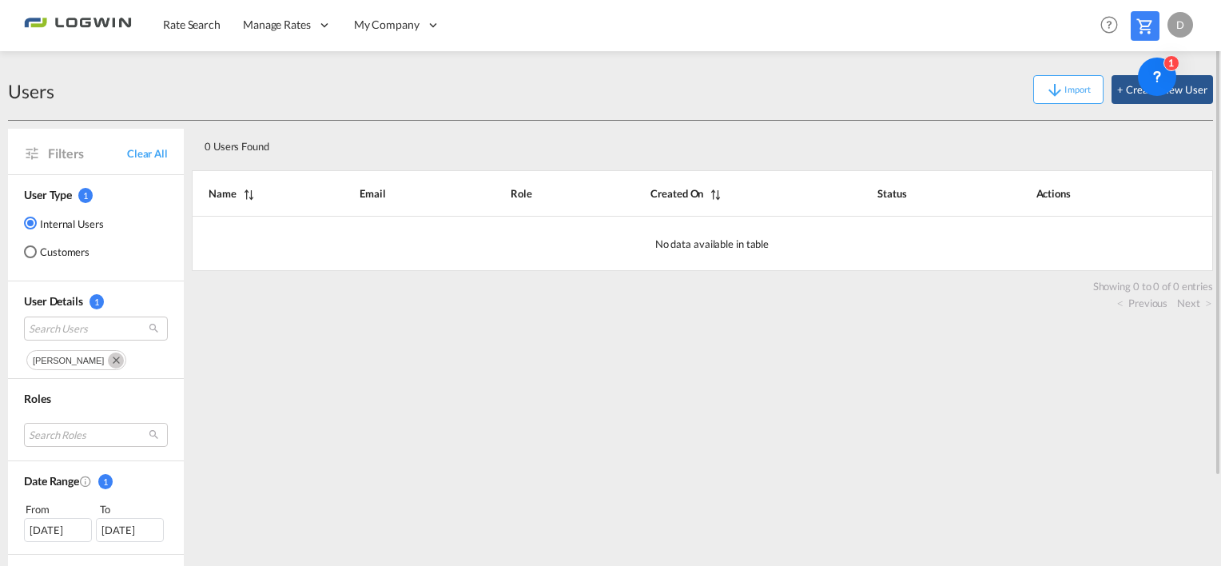
click at [673, 365] on div "0 Users Found Search: Name Email Role Created On Status Actions No data availab…" at bounding box center [703, 391] width 1022 height 540
click at [1130, 102] on button "+ Create New User" at bounding box center [1163, 89] width 102 height 29
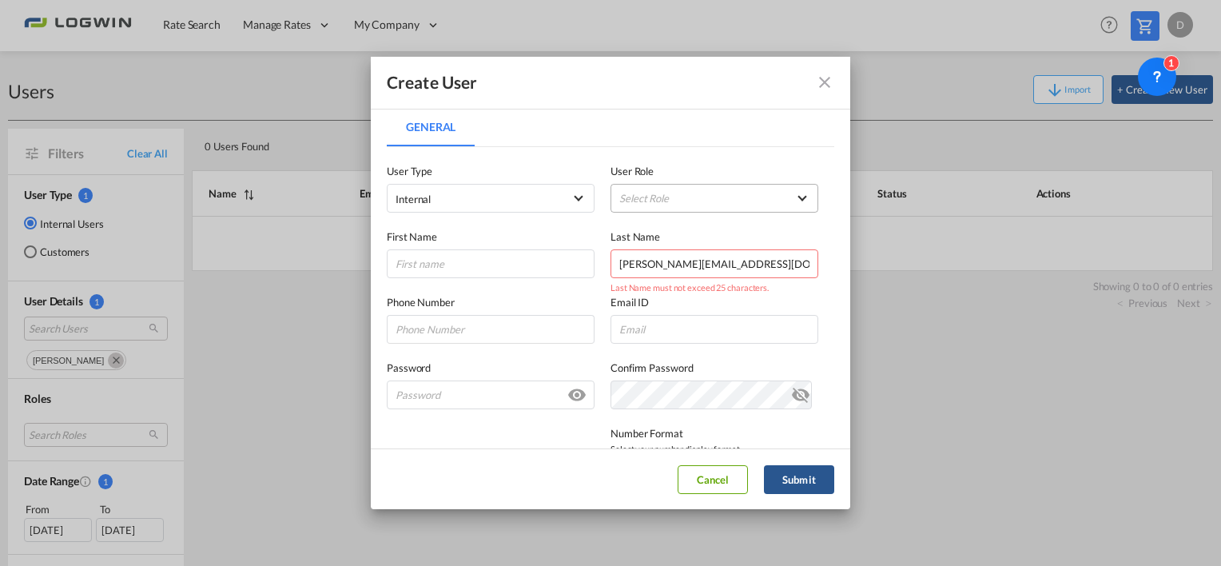
click at [683, 197] on md-select "Select Role ADMIN GLOBAL Essentials Admin GLOBAL Essentials Manager GLOBAL Esse…" at bounding box center [715, 198] width 208 height 29
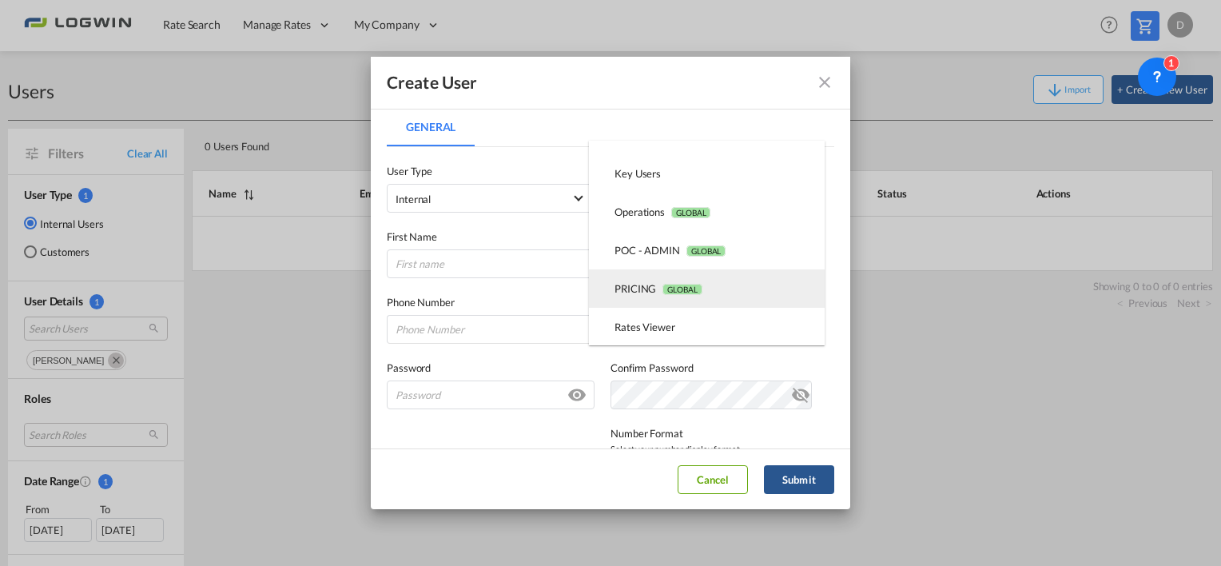
scroll to position [320, 0]
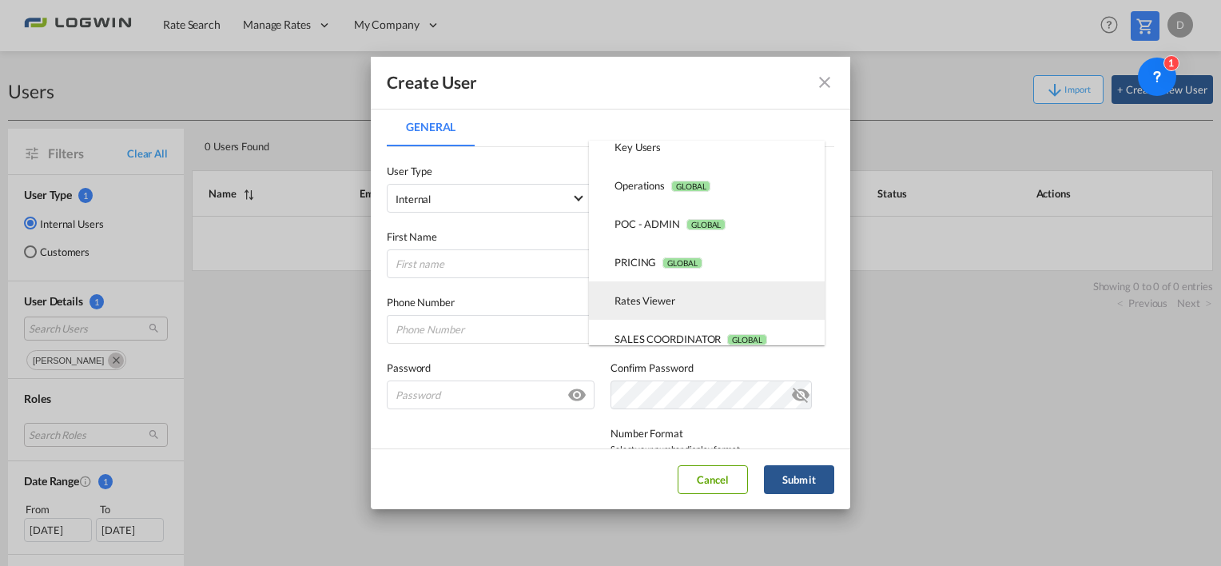
click at [667, 302] on div "Rates Viewer USER_DEFINED" at bounding box center [645, 300] width 61 height 14
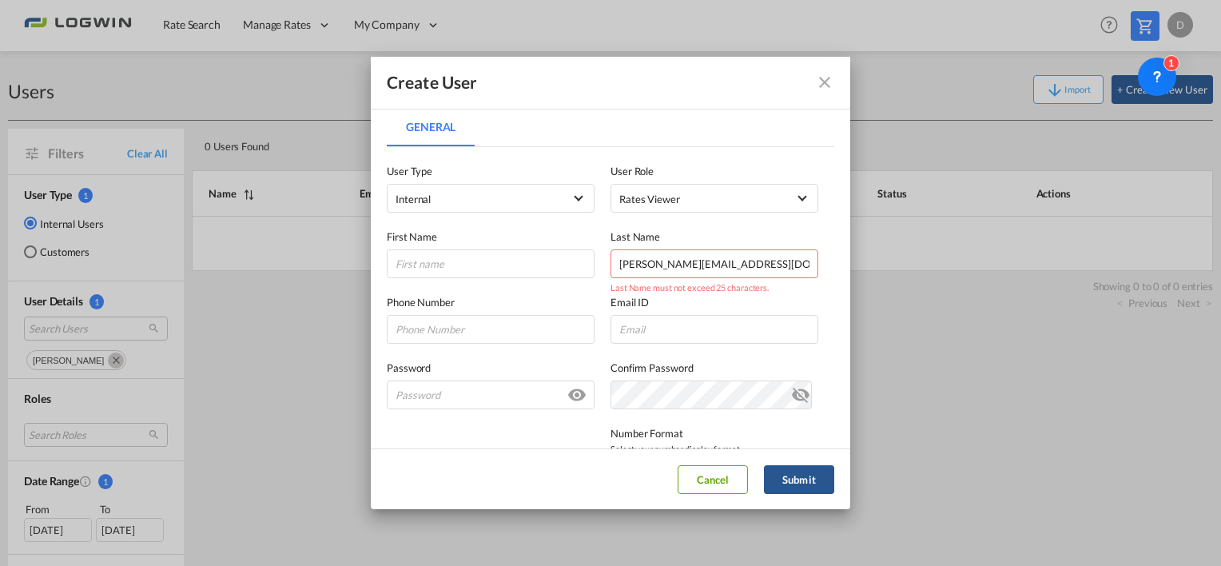
drag, startPoint x: 533, startPoint y: 249, endPoint x: 444, endPoint y: 241, distance: 89.9
click at [440, 241] on div "First Name Last Name diana.naths@logwin-logistics.com Last Name must not exceed…" at bounding box center [611, 246] width 448 height 66
type input "m"
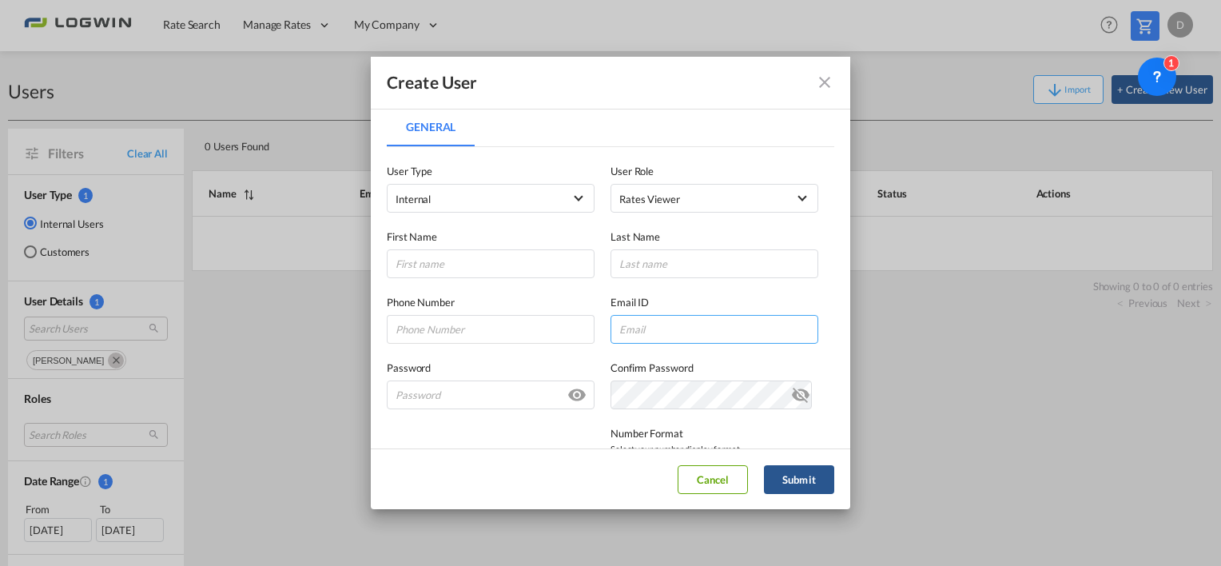
click at [653, 327] on input "General General ..." at bounding box center [715, 329] width 208 height 29
paste input "juancarlos.hernan@logwin-logistics.com"
drag, startPoint x: 647, startPoint y: 327, endPoint x: 521, endPoint y: 324, distance: 126.3
click at [521, 324] on div "Phone Number Email ID juancarlos.hernan@logwin-logistics.com juancarlos.hernan@…" at bounding box center [611, 311] width 448 height 66
type input "juancarlos.hernan@logwin-logistics.com"
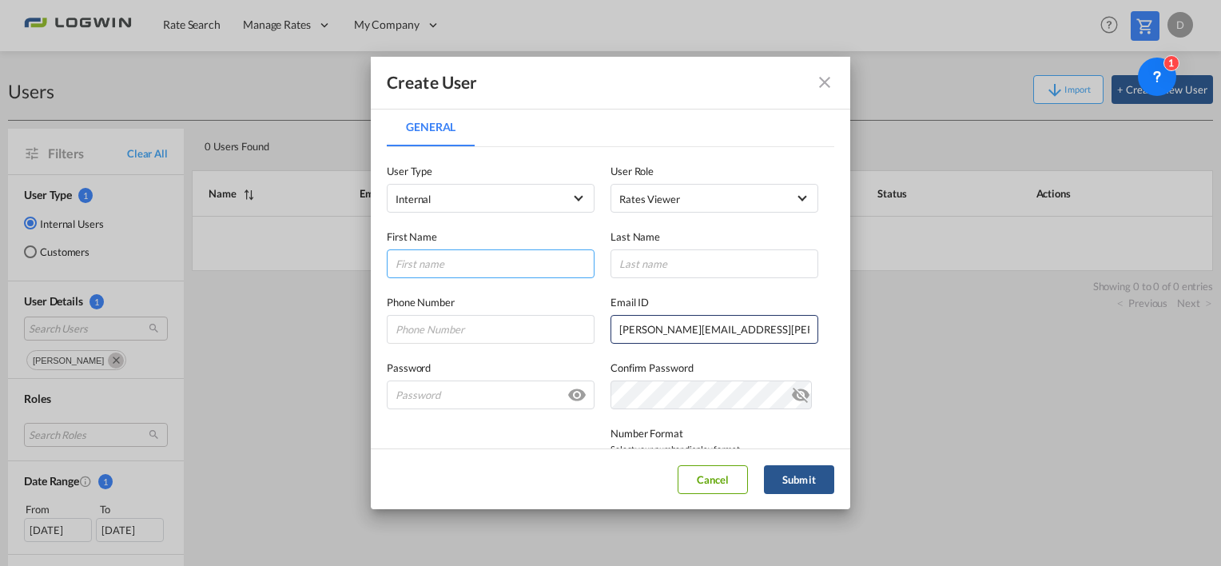
click at [464, 259] on input "General General ..." at bounding box center [491, 263] width 208 height 29
type input "Juan Carlos"
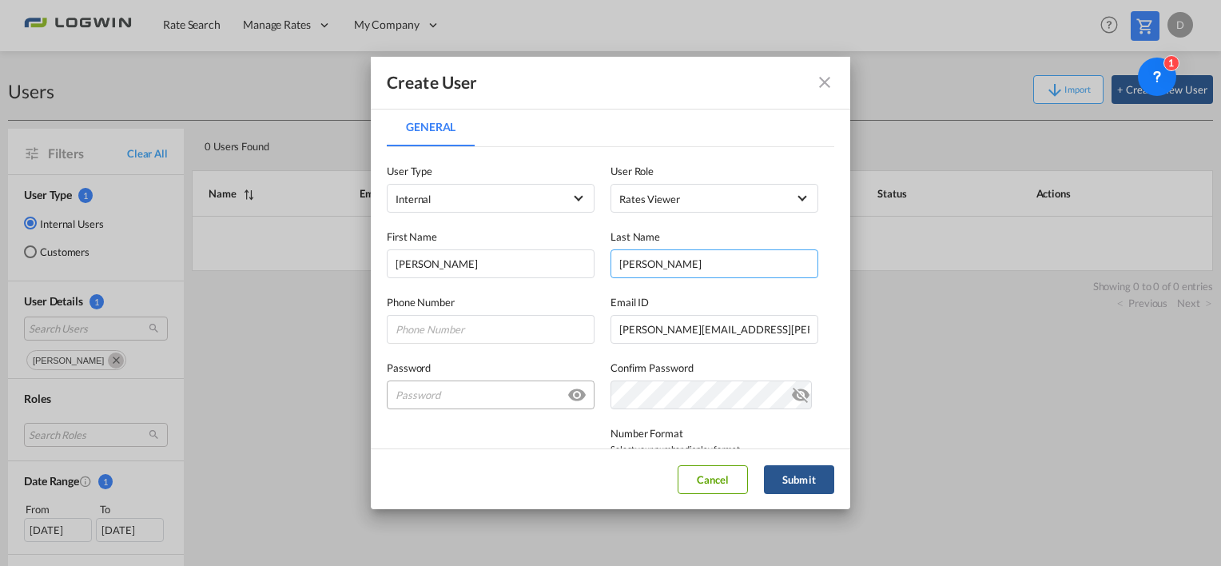
type input "Hernan"
click at [435, 387] on input "General General ..." at bounding box center [491, 395] width 208 height 29
drag, startPoint x: 470, startPoint y: 388, endPoint x: 390, endPoint y: 386, distance: 80.0
click at [336, 381] on div "Create User General General User Type Internal Internal Customer User Role Rate…" at bounding box center [610, 283] width 1221 height 566
type input "Hernan#1"
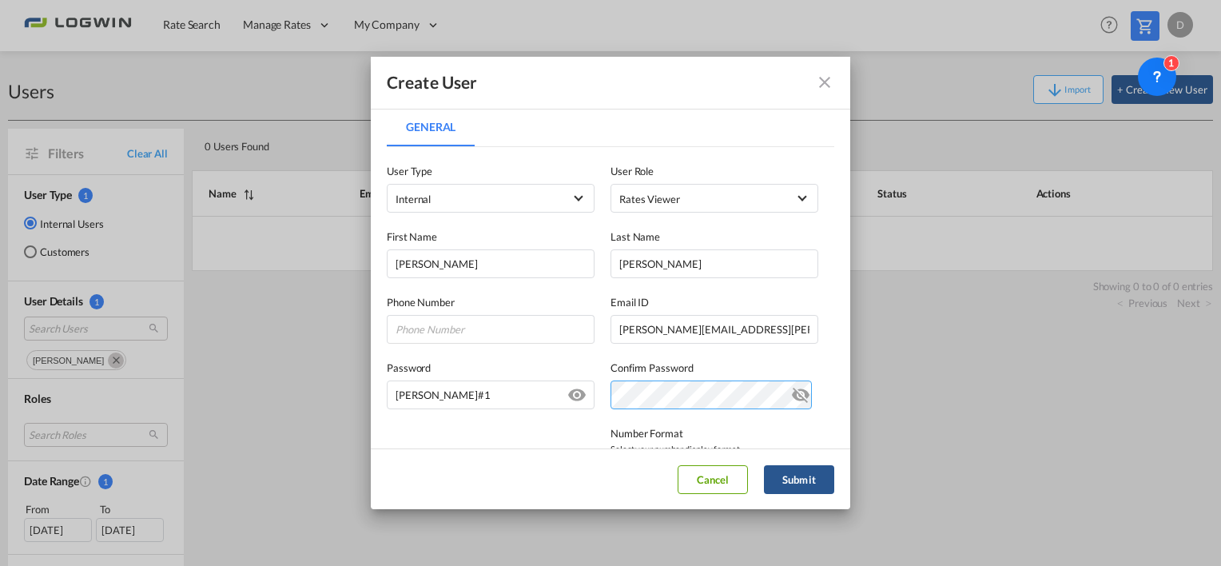
click at [466, 373] on div "Password Hernan#1 Password must contain the following: A special character A nu…" at bounding box center [611, 377] width 448 height 66
click at [797, 400] on md-icon "icon-eye-off" at bounding box center [800, 391] width 19 height 19
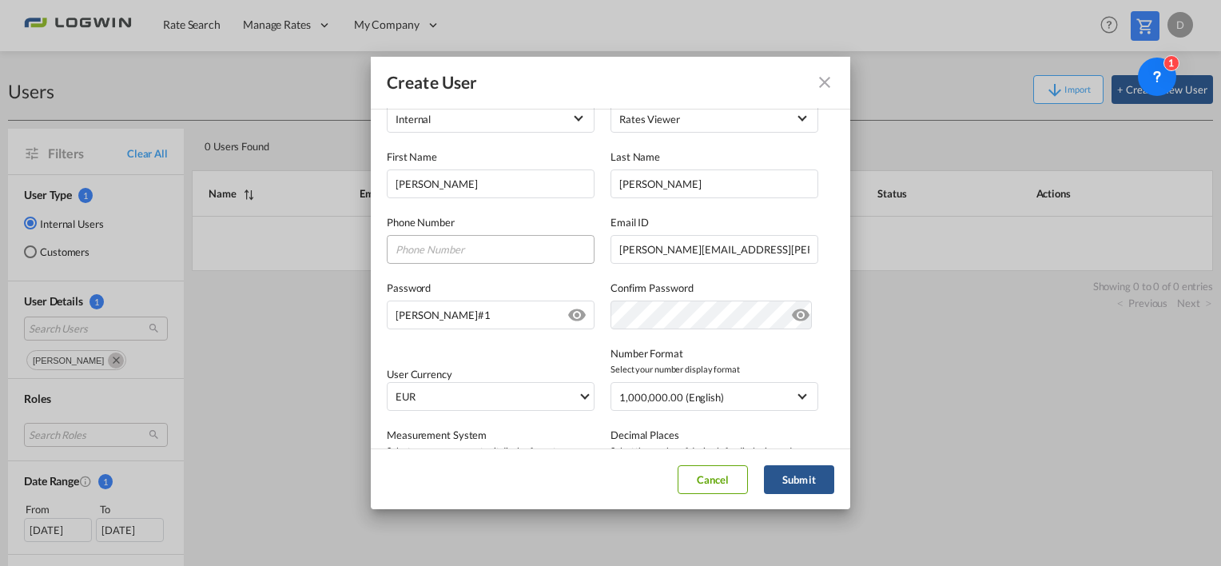
scroll to position [160, 0]
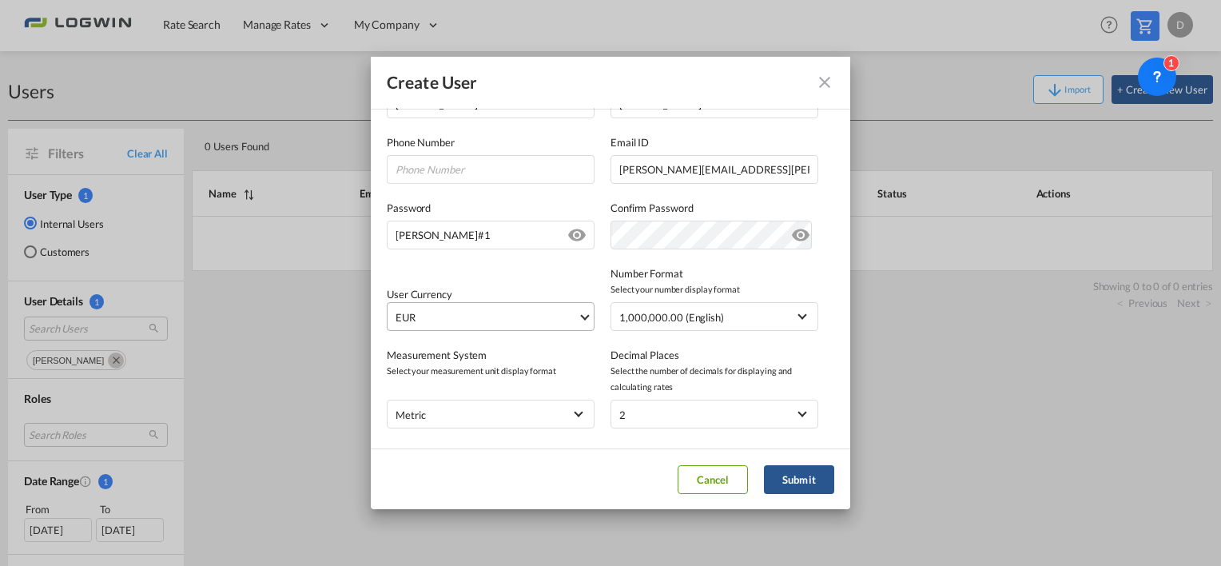
click at [456, 323] on span "EUR" at bounding box center [487, 317] width 182 height 16
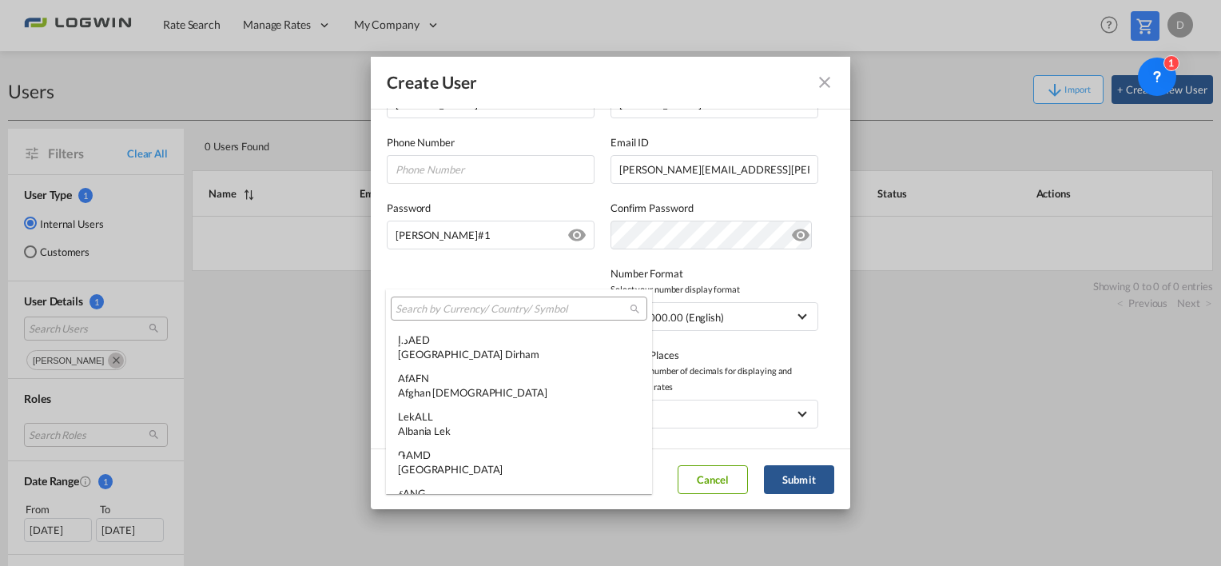
scroll to position [1605, 0]
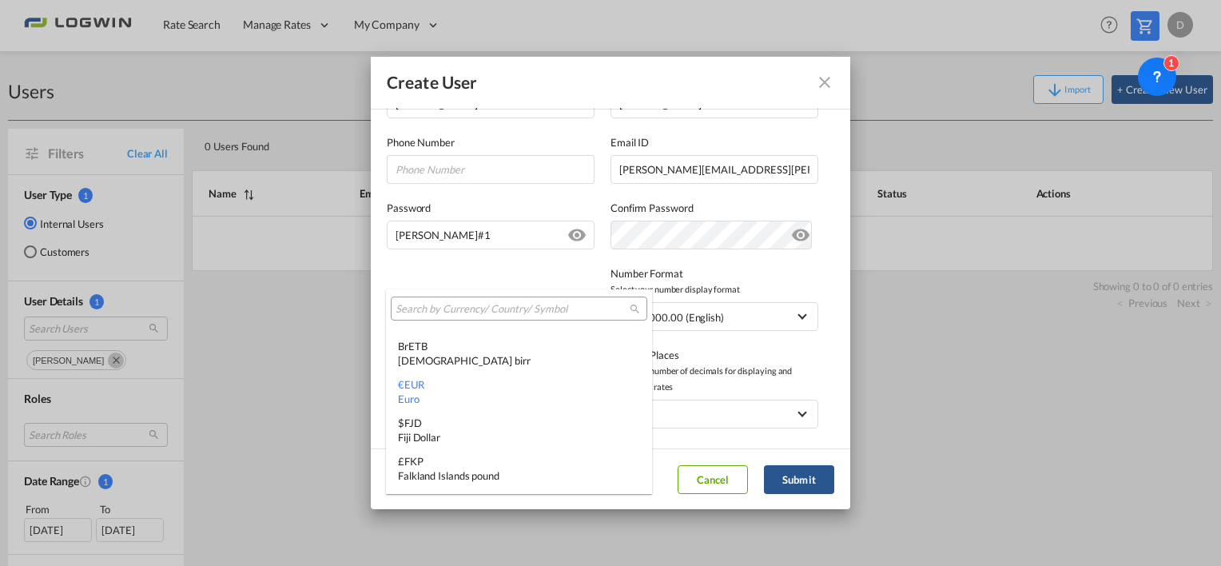
click at [478, 309] on input "search" at bounding box center [513, 309] width 234 height 14
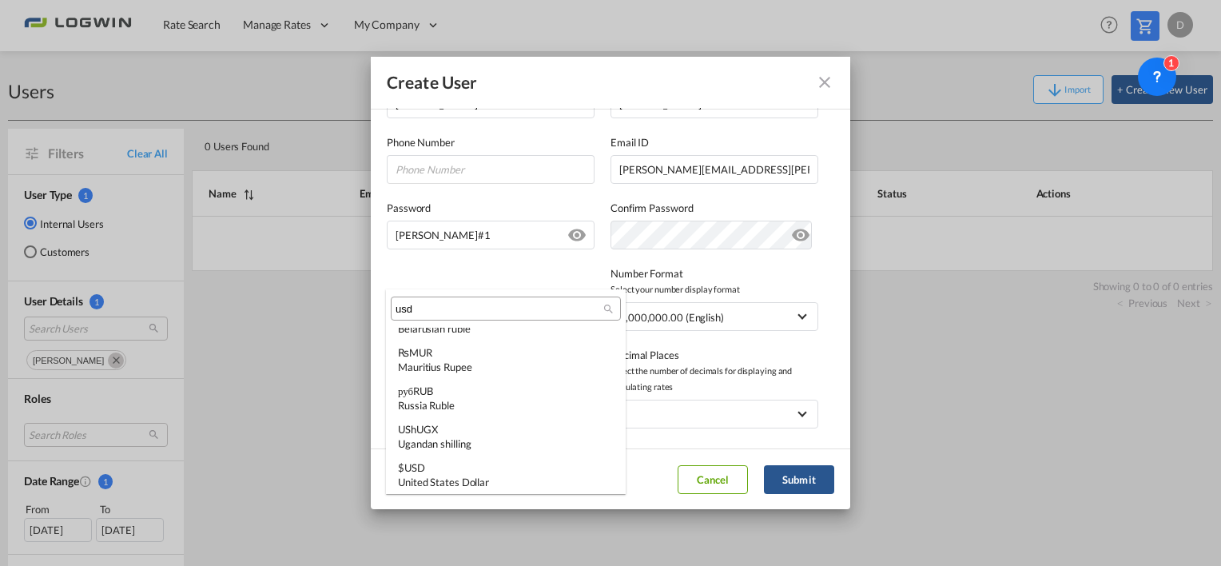
scroll to position [0, 0]
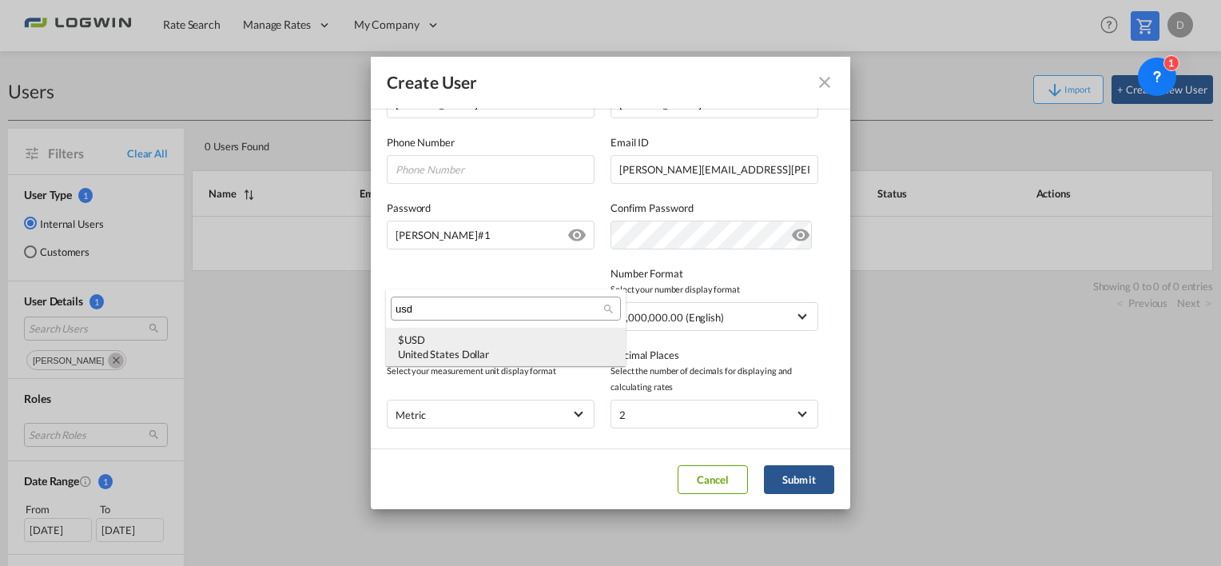
type input "usd"
click at [472, 344] on div "$ USD United States Dollar" at bounding box center [506, 347] width 216 height 29
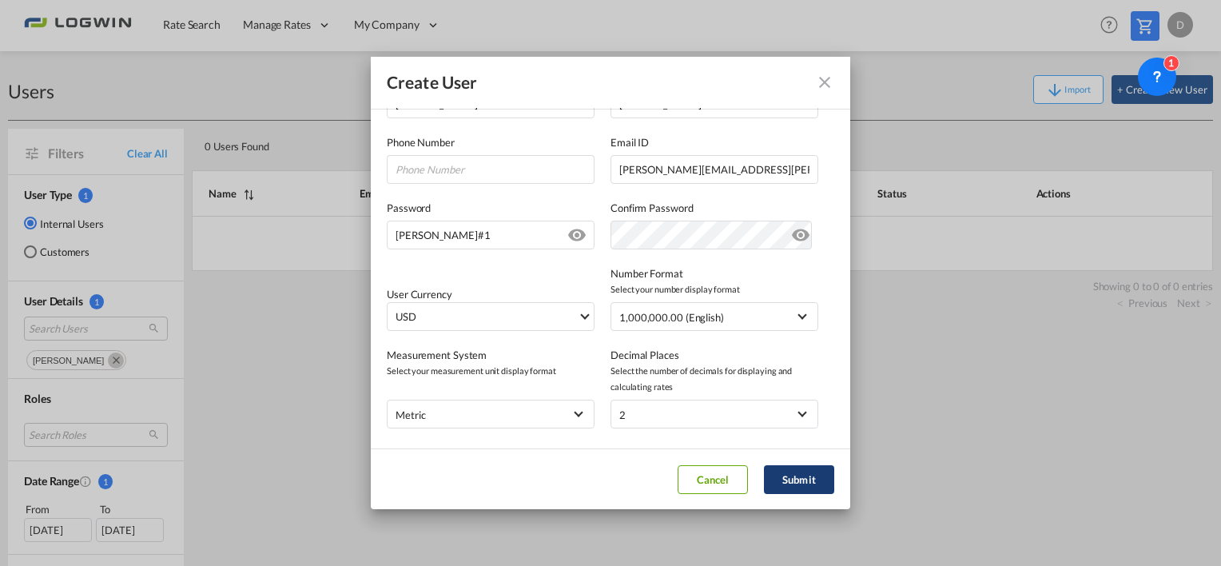
click at [810, 478] on button "Submit" at bounding box center [799, 479] width 70 height 29
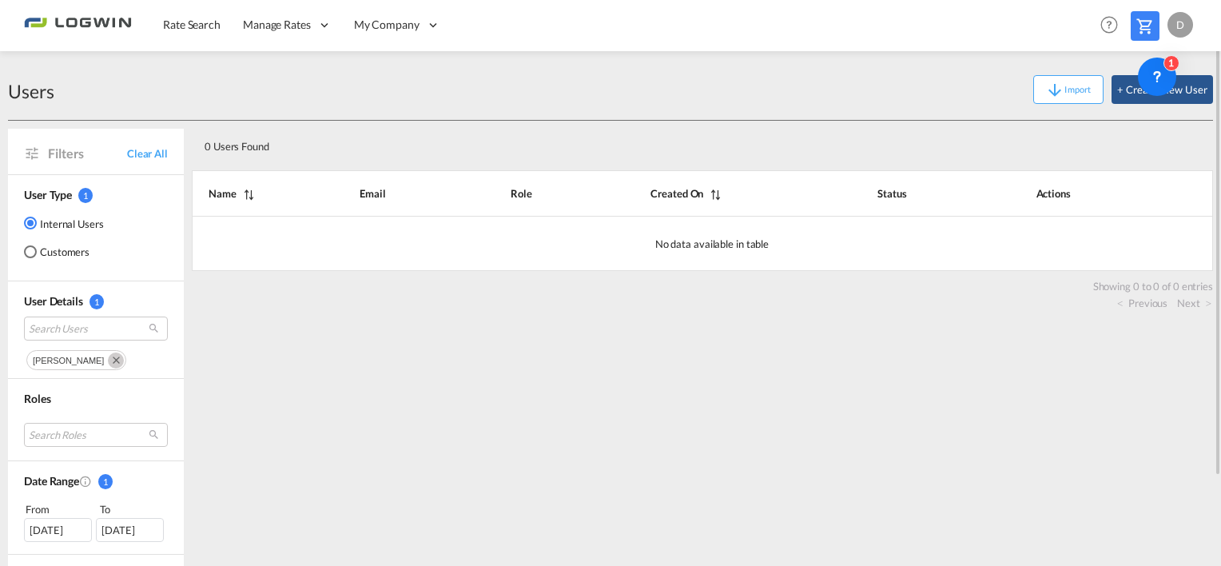
drag, startPoint x: 712, startPoint y: 378, endPoint x: 730, endPoint y: 32, distance: 346.6
click at [712, 376] on div "0 Users Found Search: Name Email Role Created On Status Actions No data availab…" at bounding box center [703, 391] width 1022 height 540
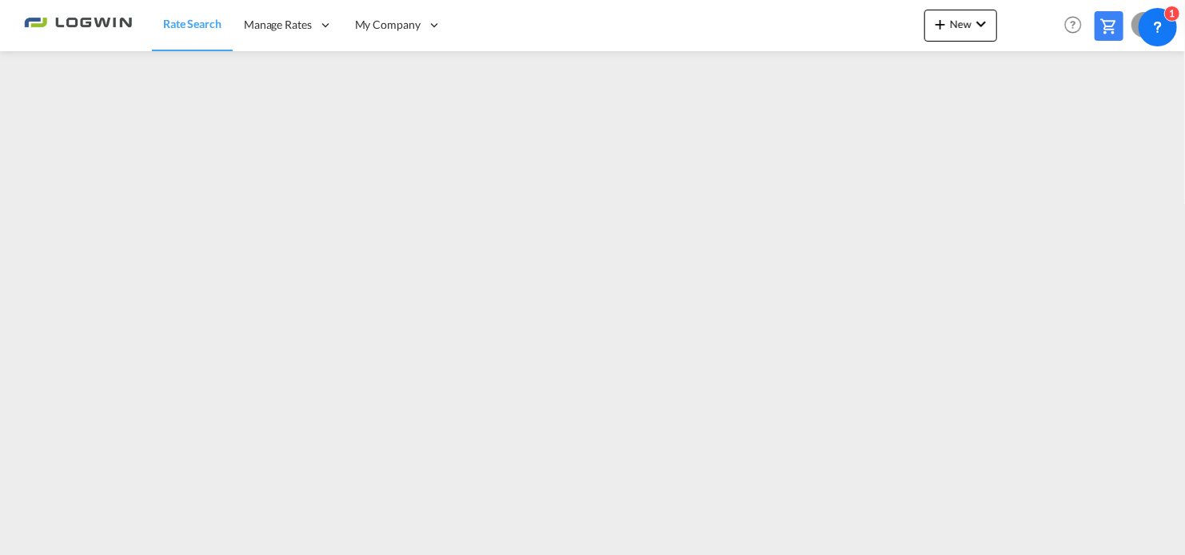
drag, startPoint x: 424, startPoint y: 81, endPoint x: 572, endPoint y: 17, distance: 160.4
click at [0, 0] on link "Users" at bounding box center [0, 0] width 0 height 0
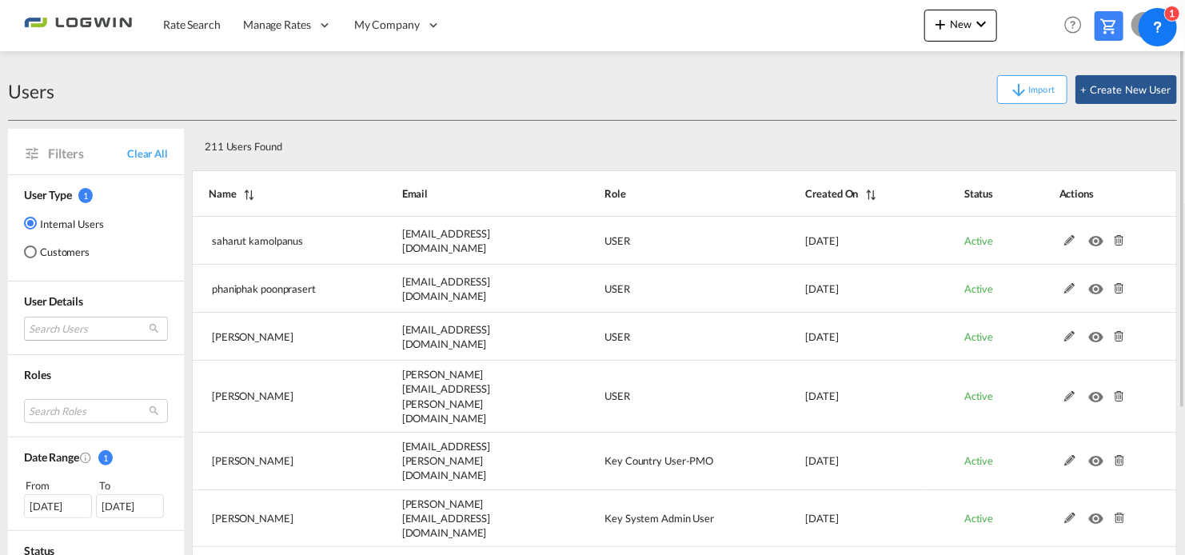
click at [93, 327] on md-select "Search Users [PERSON_NAME] [PERSON_NAME][EMAIL_ADDRESS][DOMAIN_NAME] [PERSON_NA…" at bounding box center [96, 329] width 144 height 24
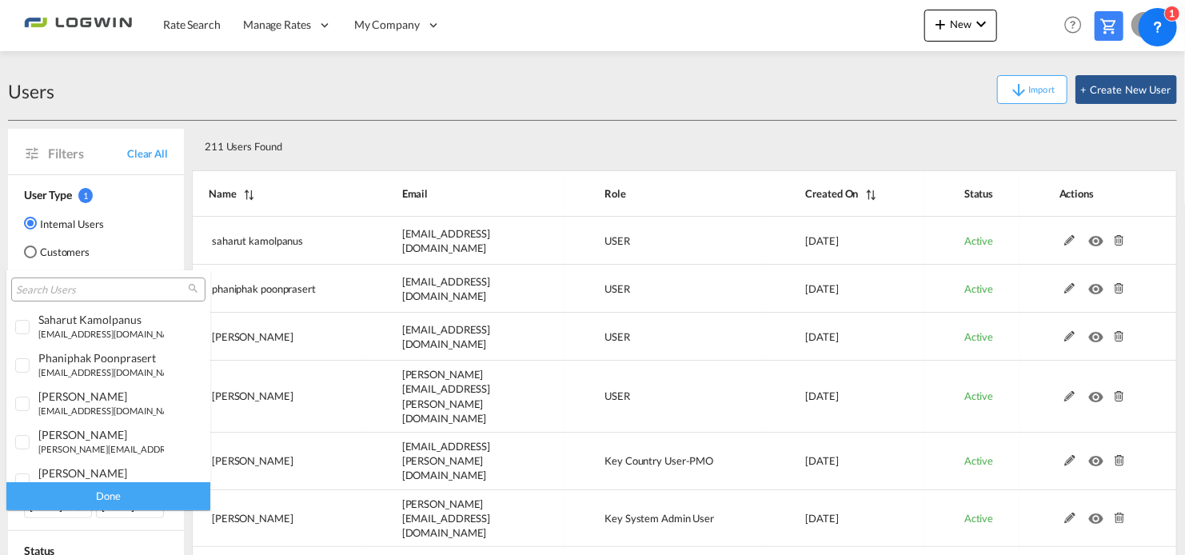
click at [93, 286] on input "search" at bounding box center [102, 290] width 172 height 14
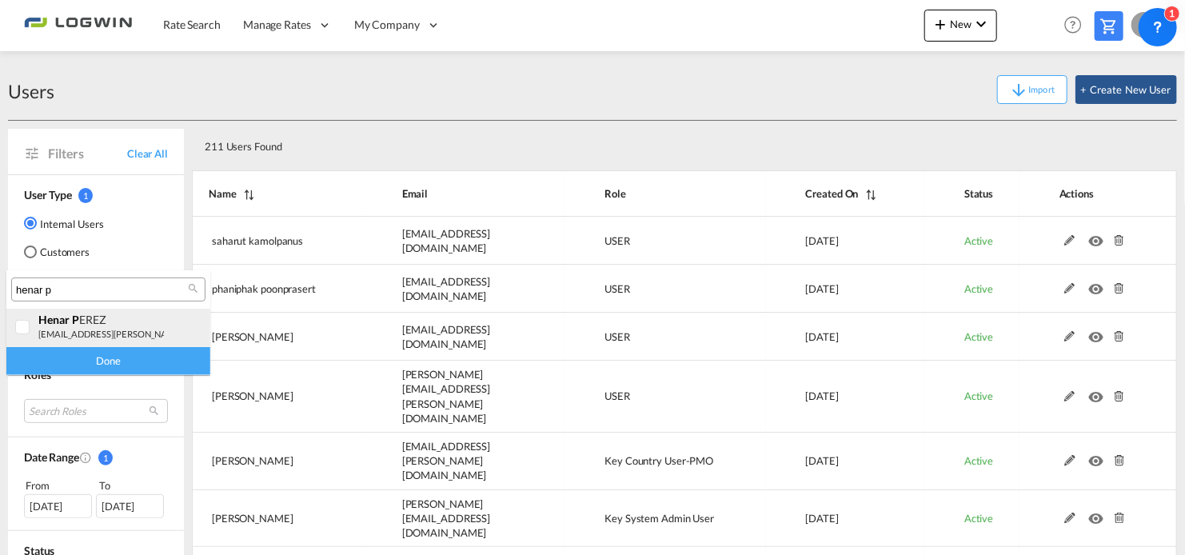
type input "henar p"
click at [104, 318] on div "henar P EREZ" at bounding box center [101, 320] width 126 height 14
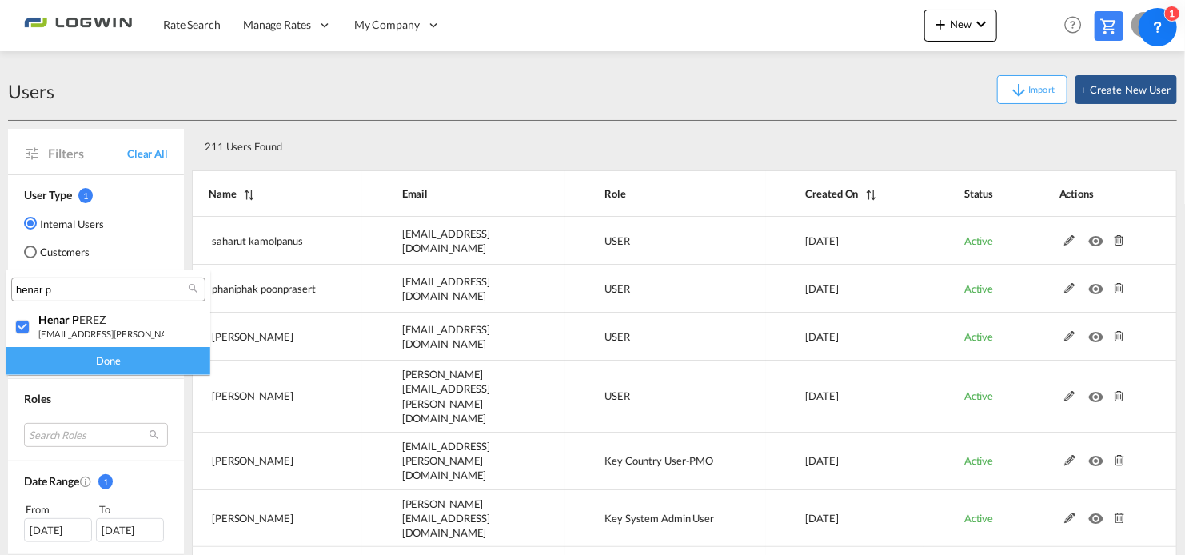
click at [102, 356] on div "Done" at bounding box center [108, 361] width 204 height 28
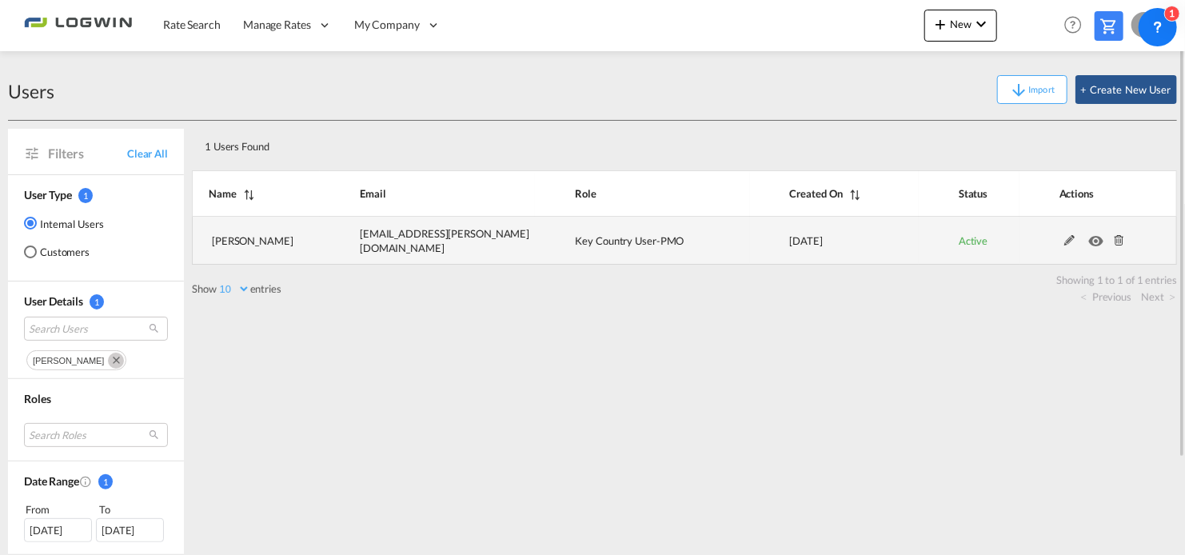
click at [1119, 242] on md-icon at bounding box center [1119, 240] width 21 height 11
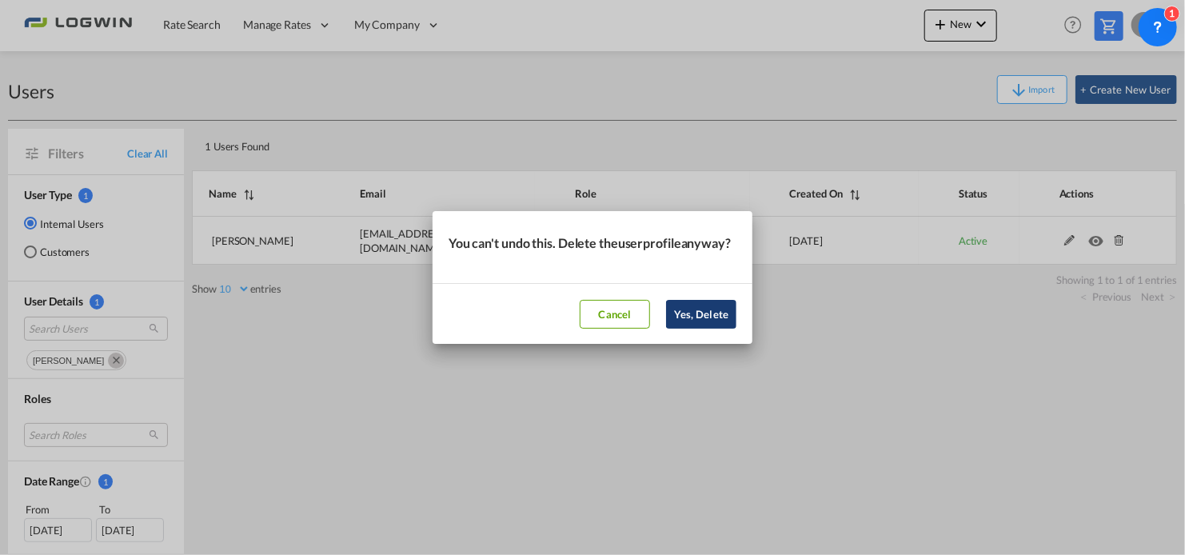
drag, startPoint x: 690, startPoint y: 317, endPoint x: 670, endPoint y: 313, distance: 20.4
click at [690, 317] on button "Yes, Delete" at bounding box center [701, 314] width 70 height 29
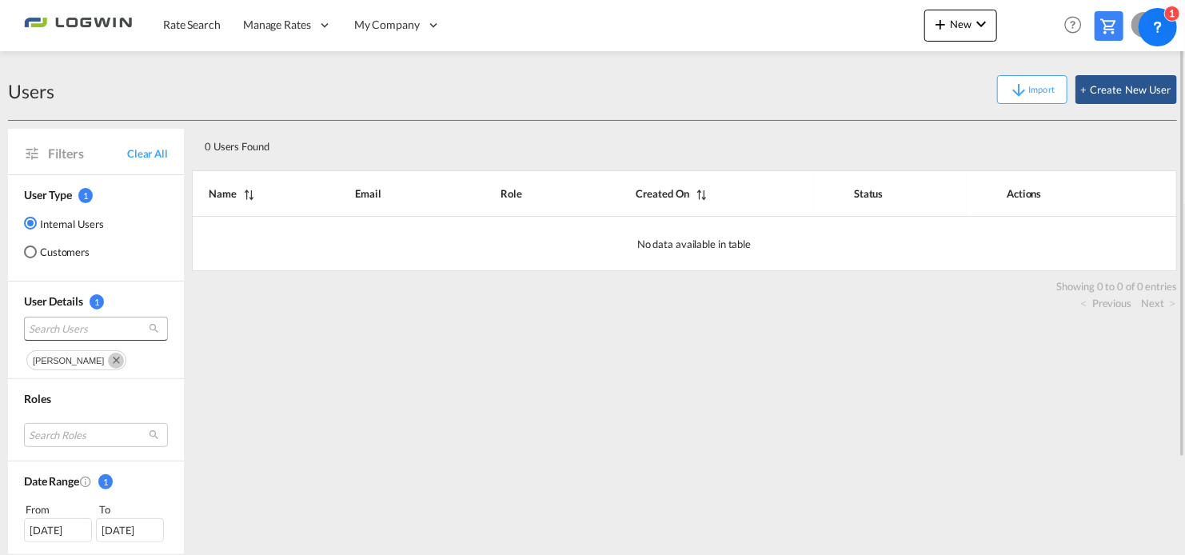
click at [77, 330] on span "Search Users" at bounding box center [83, 328] width 109 height 14
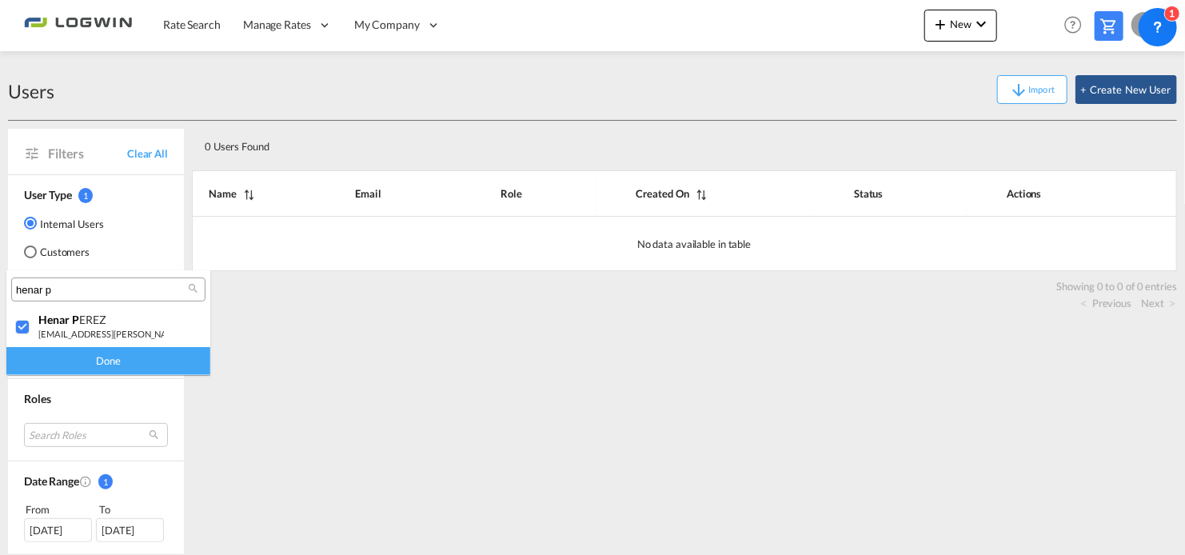
click at [59, 285] on input "henar p" at bounding box center [102, 290] width 172 height 14
click at [25, 326] on div at bounding box center [23, 328] width 16 height 16
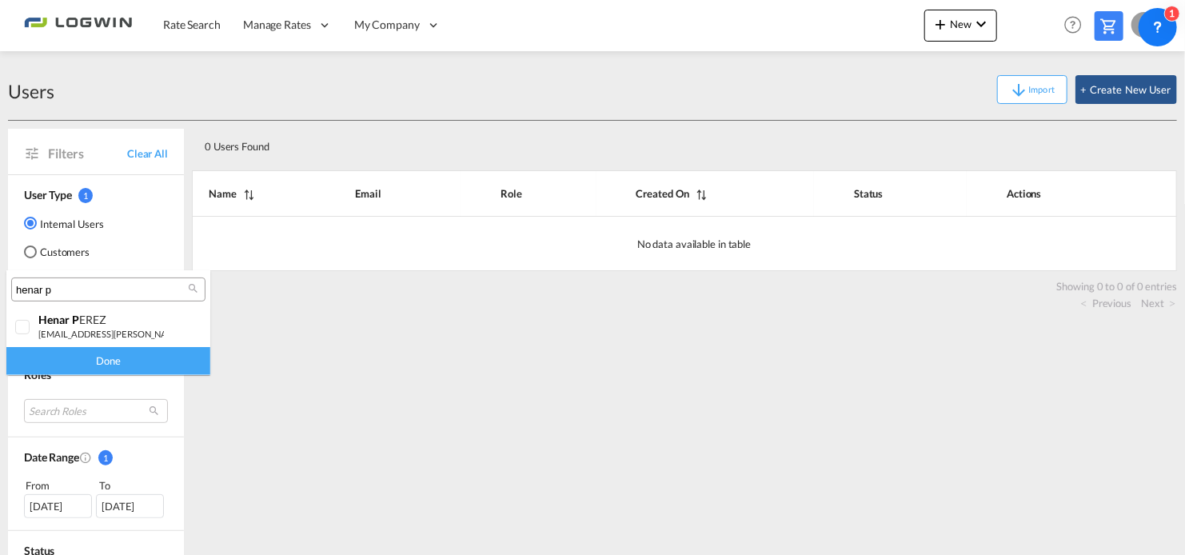
click at [74, 280] on div "henar p" at bounding box center [108, 289] width 194 height 24
drag, startPoint x: 74, startPoint y: 280, endPoint x: 83, endPoint y: 289, distance: 12.4
click at [83, 289] on input "henar p" at bounding box center [102, 290] width 172 height 14
click at [80, 287] on input "henar p" at bounding box center [102, 290] width 172 height 14
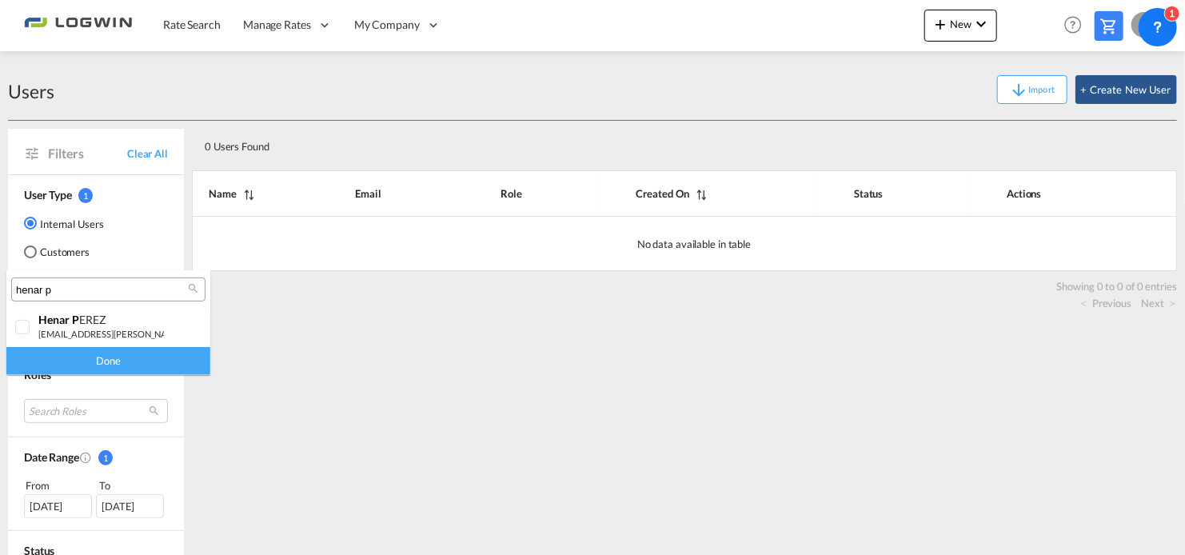
click at [80, 287] on input "henar p" at bounding box center [102, 290] width 172 height 14
type input "sindy"
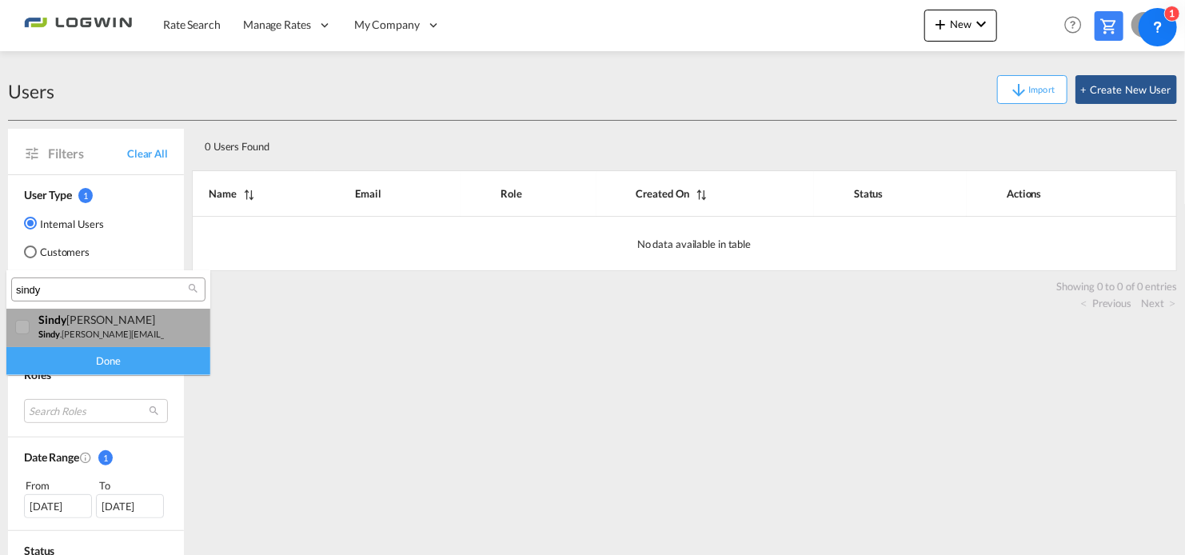
click at [94, 318] on div "[PERSON_NAME]" at bounding box center [101, 320] width 126 height 14
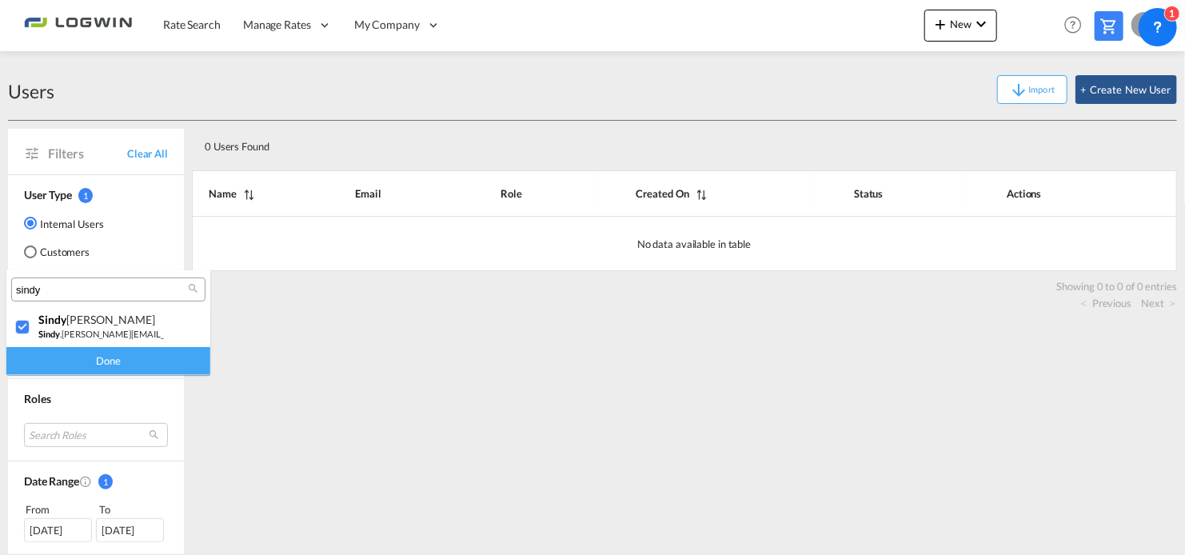
click at [94, 361] on div "Done" at bounding box center [108, 361] width 204 height 28
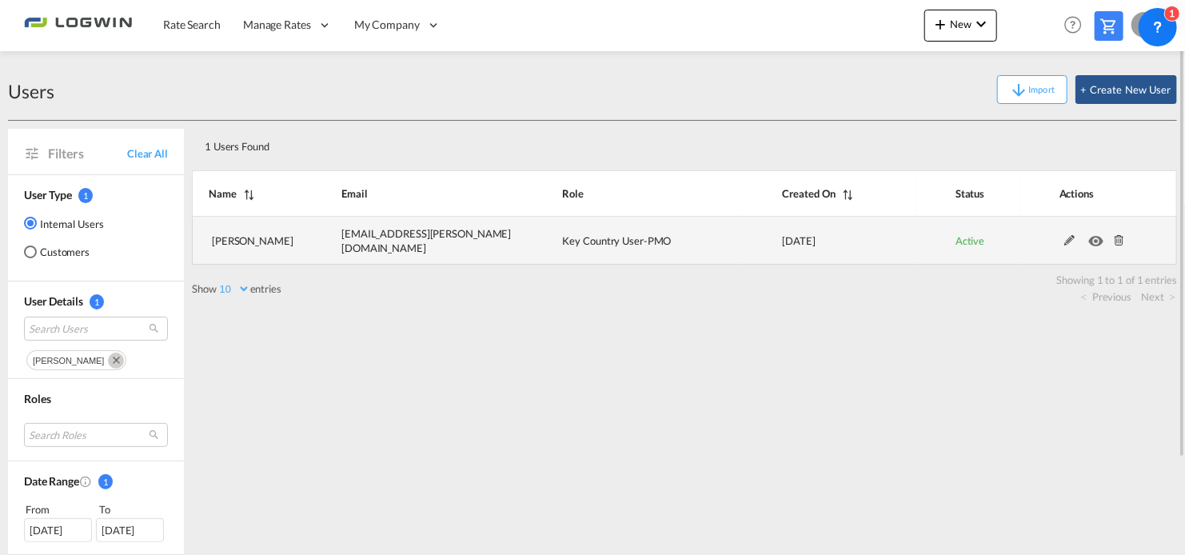
click at [1124, 241] on md-icon at bounding box center [1119, 240] width 21 height 11
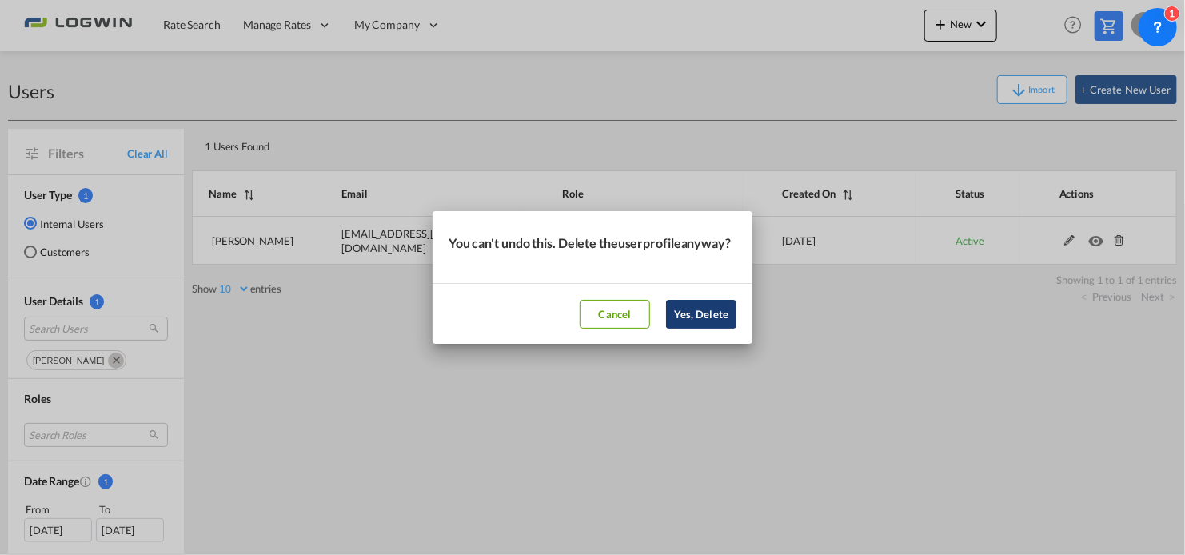
click at [716, 320] on button "Yes, Delete" at bounding box center [701, 314] width 70 height 29
